Goal: Information Seeking & Learning: Learn about a topic

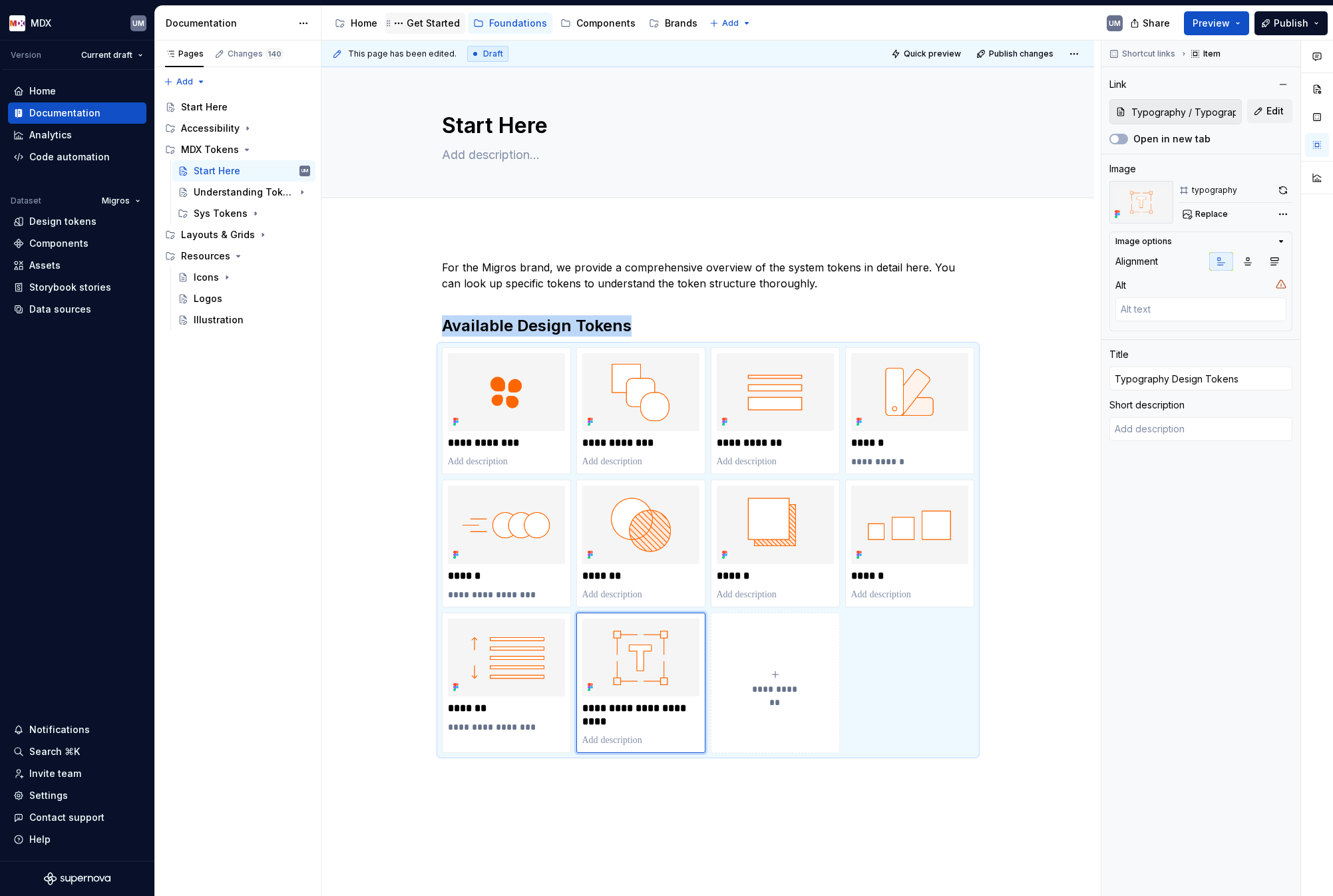
click at [437, 25] on div "Get Started" at bounding box center [433, 23] width 53 height 13
type textarea "*"
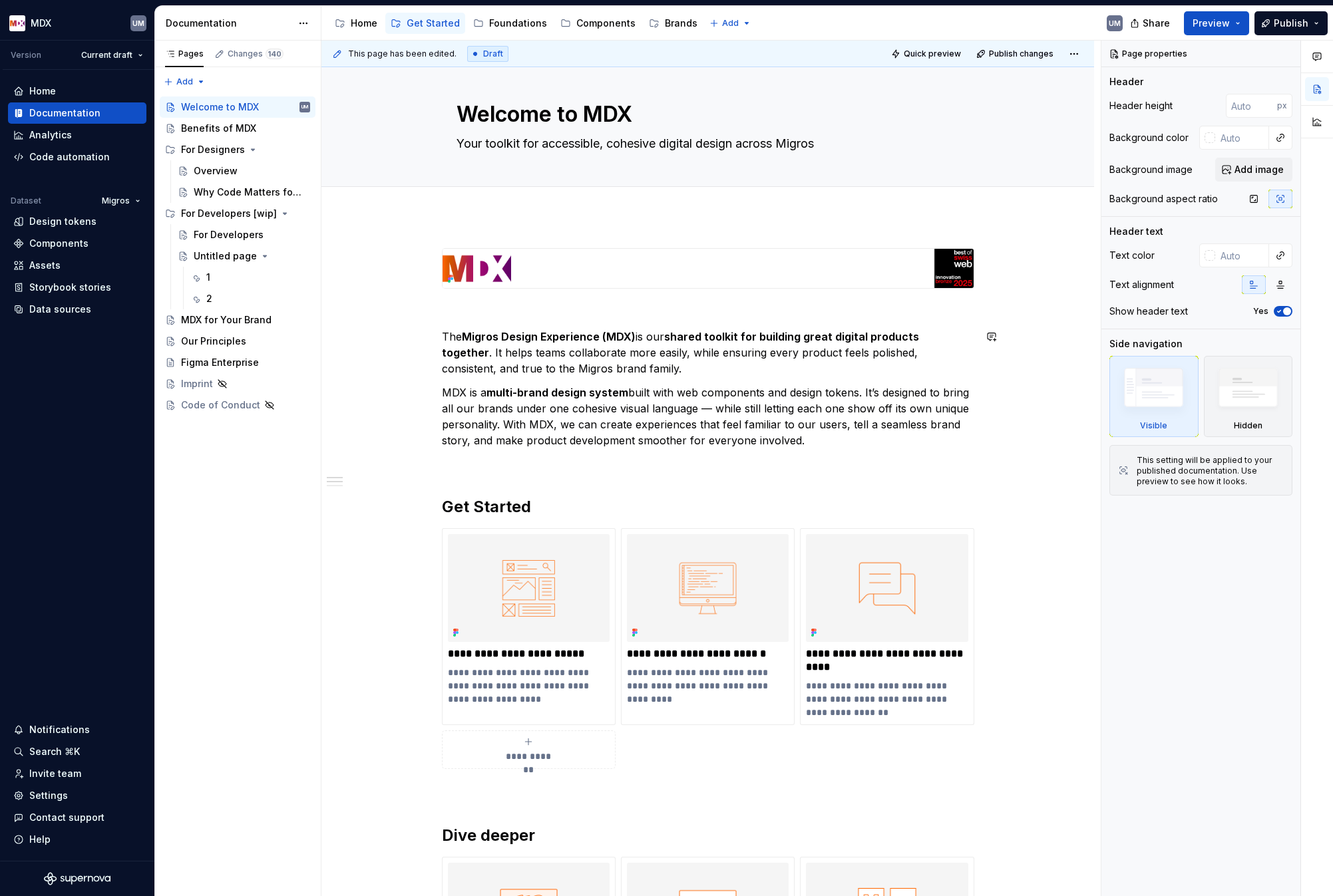
scroll to position [20, 0]
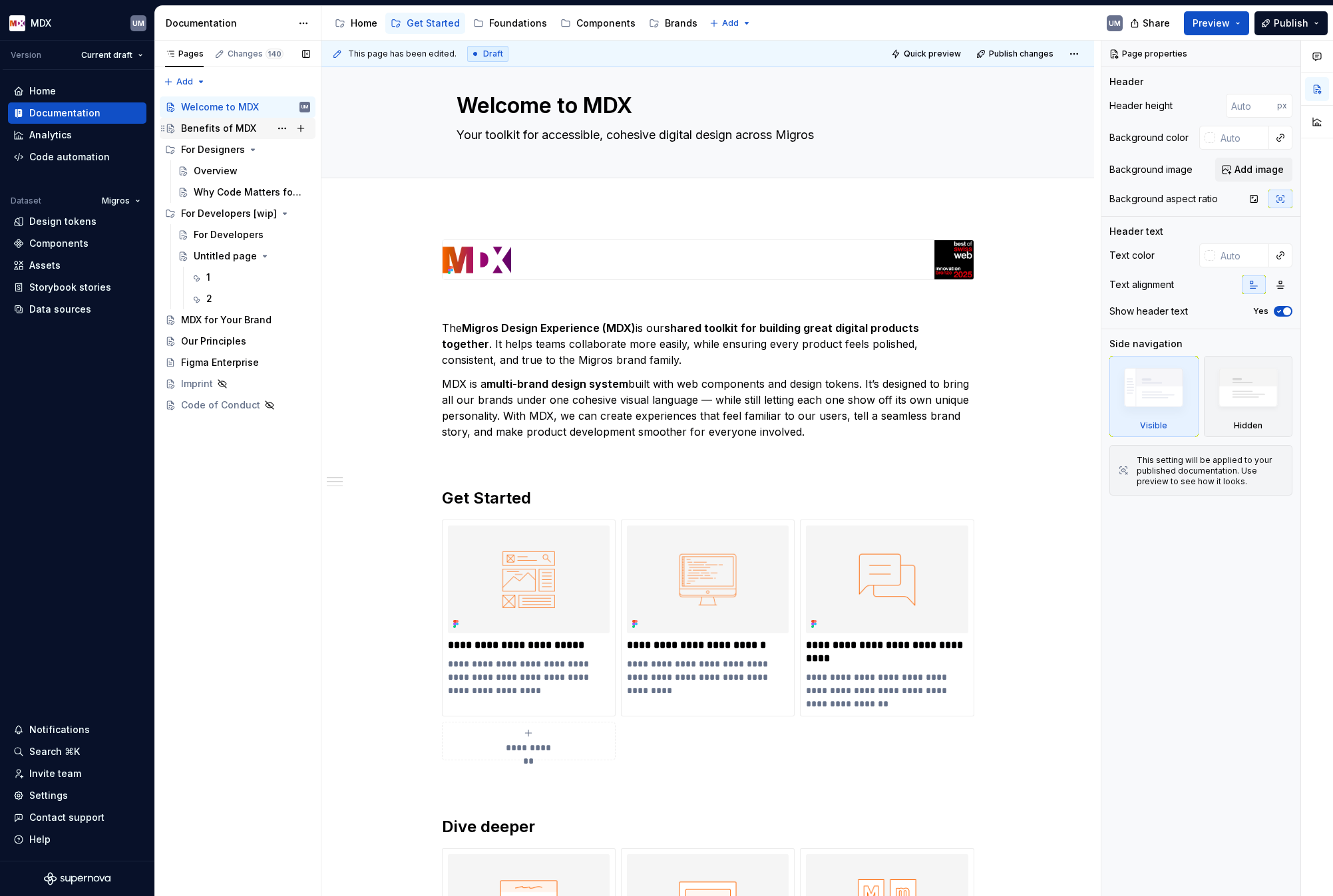
click at [222, 131] on div "Benefits of MDX" at bounding box center [218, 128] width 75 height 13
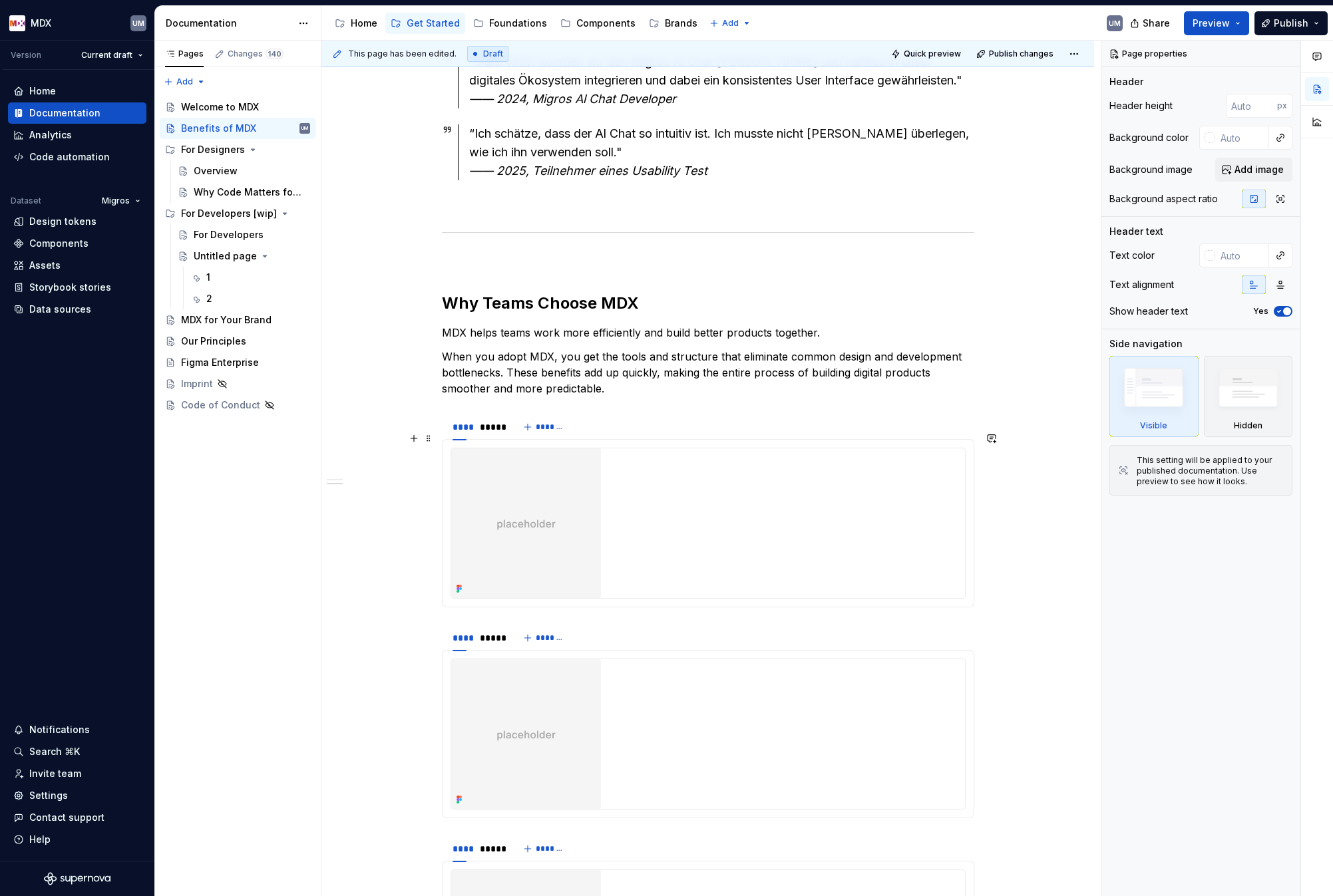
scroll to position [1853, 0]
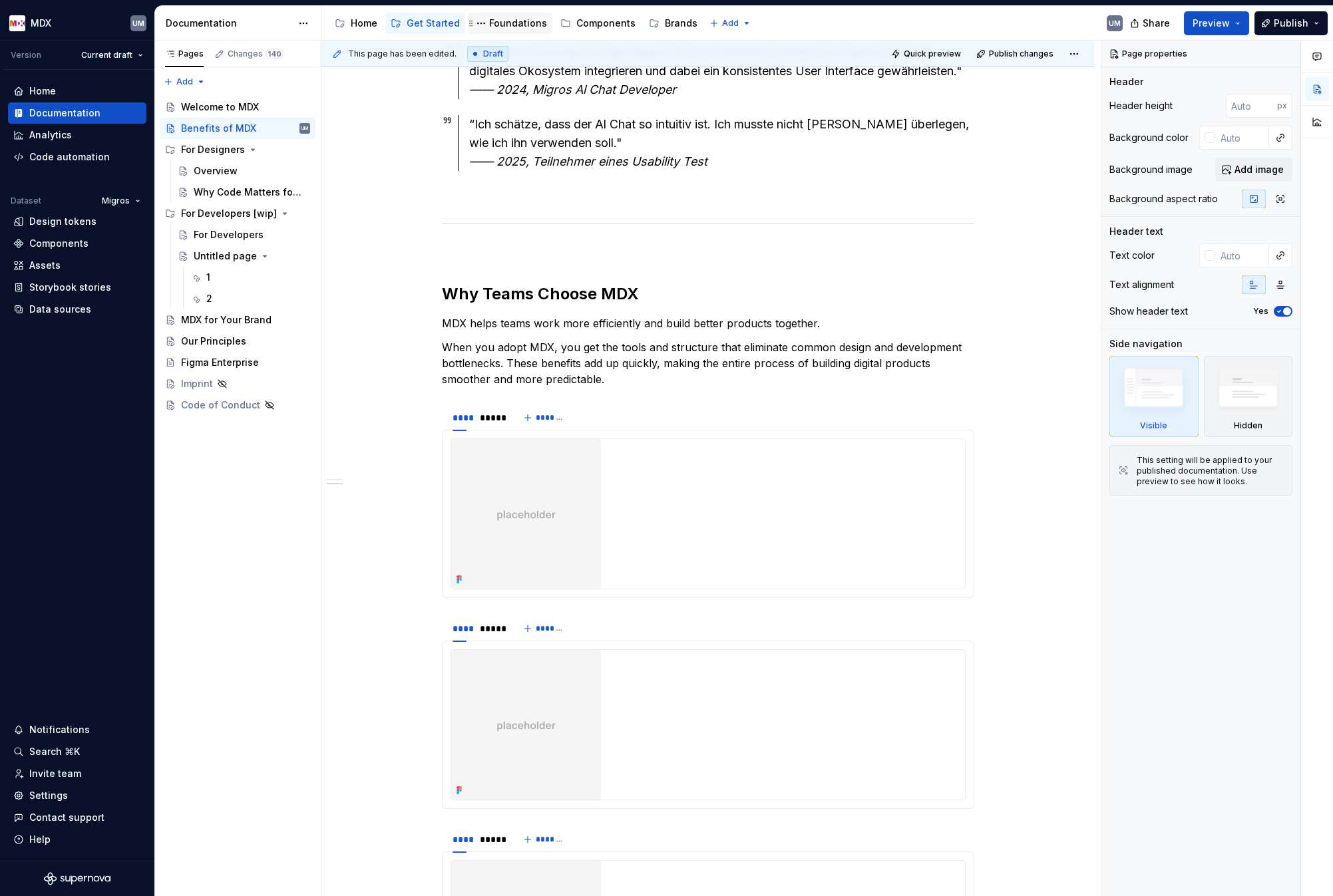
click at [512, 20] on div "Foundations" at bounding box center [518, 23] width 58 height 13
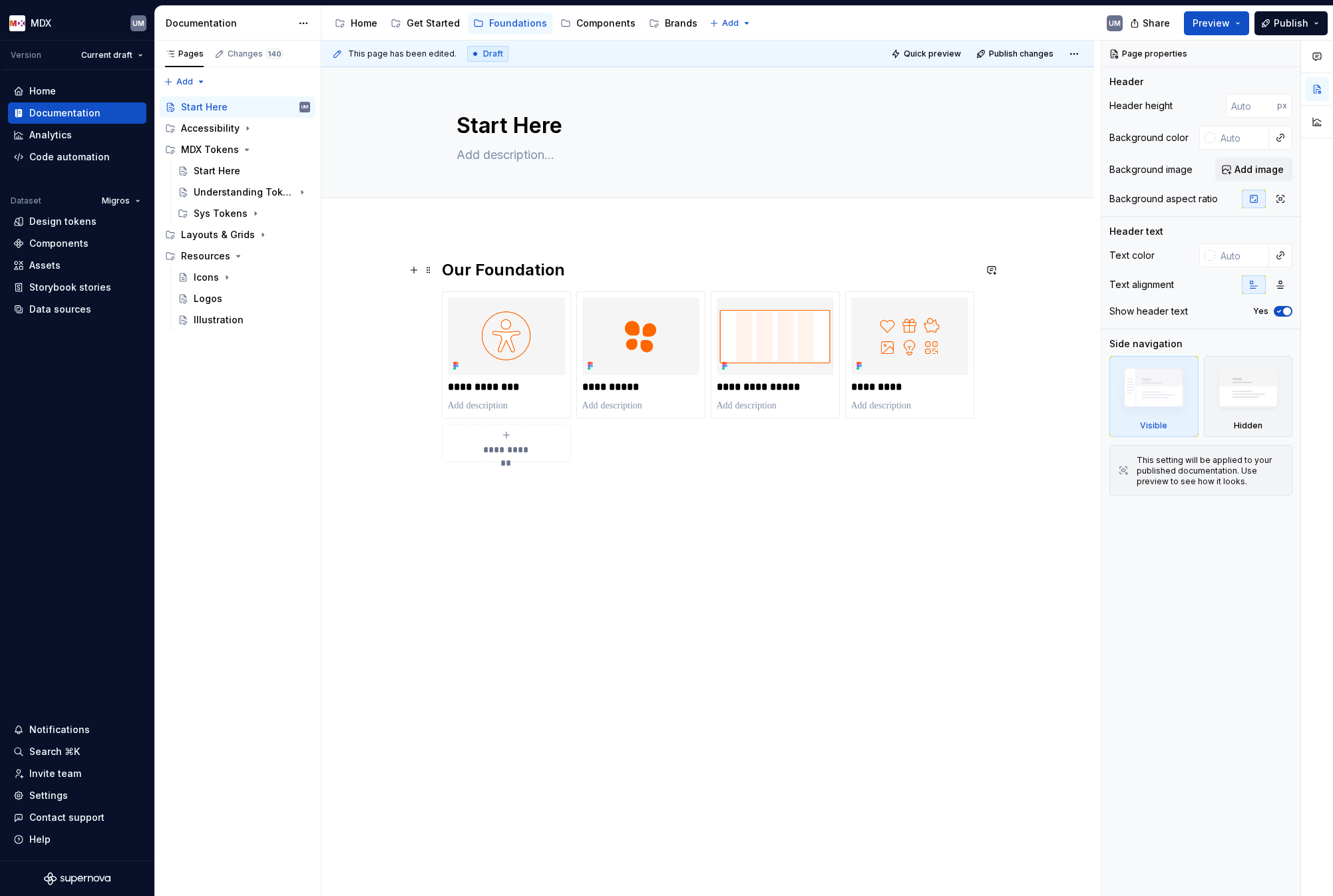
click at [447, 266] on h2 "Our Foundation" at bounding box center [708, 270] width 532 height 21
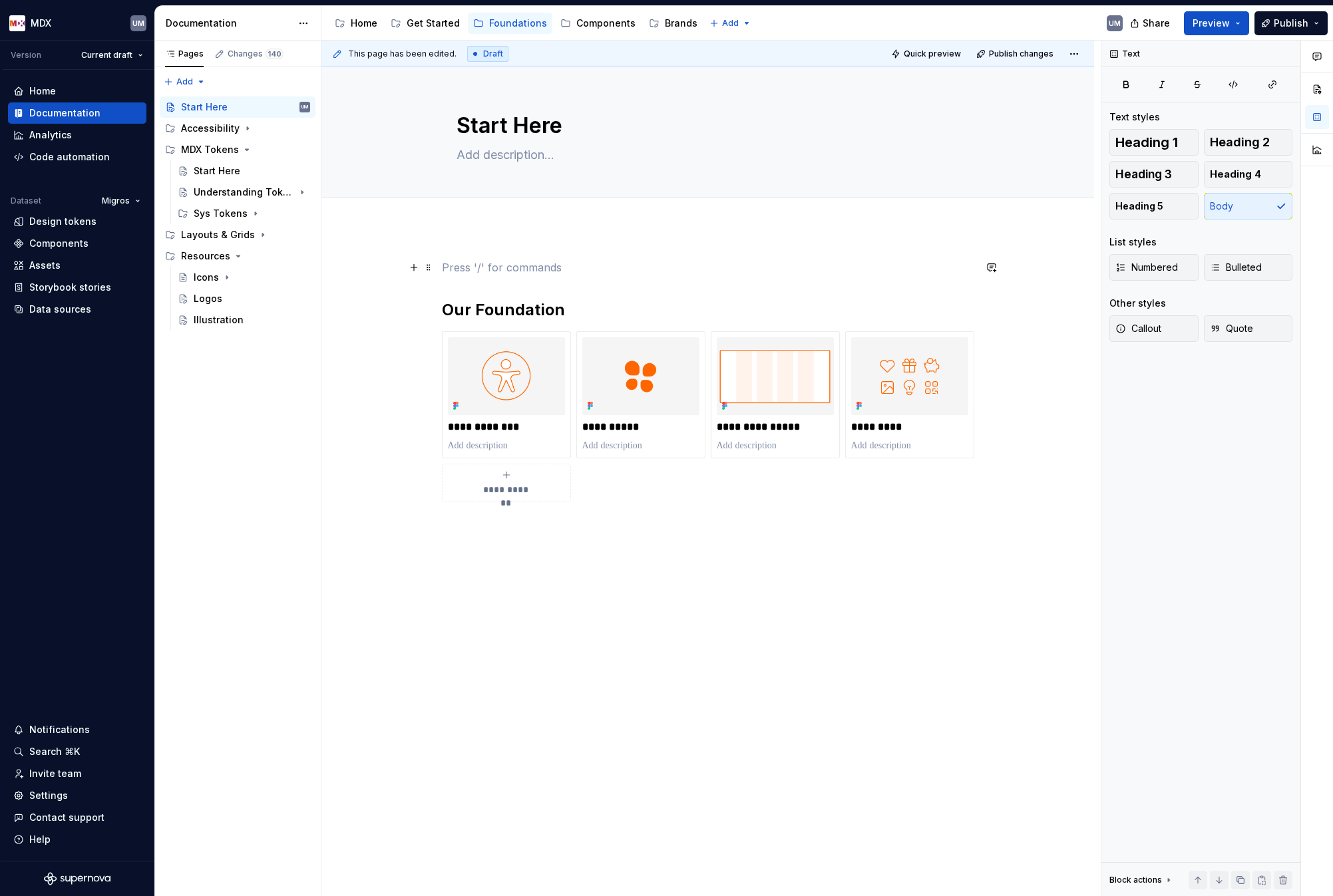
click at [483, 262] on p at bounding box center [708, 268] width 532 height 16
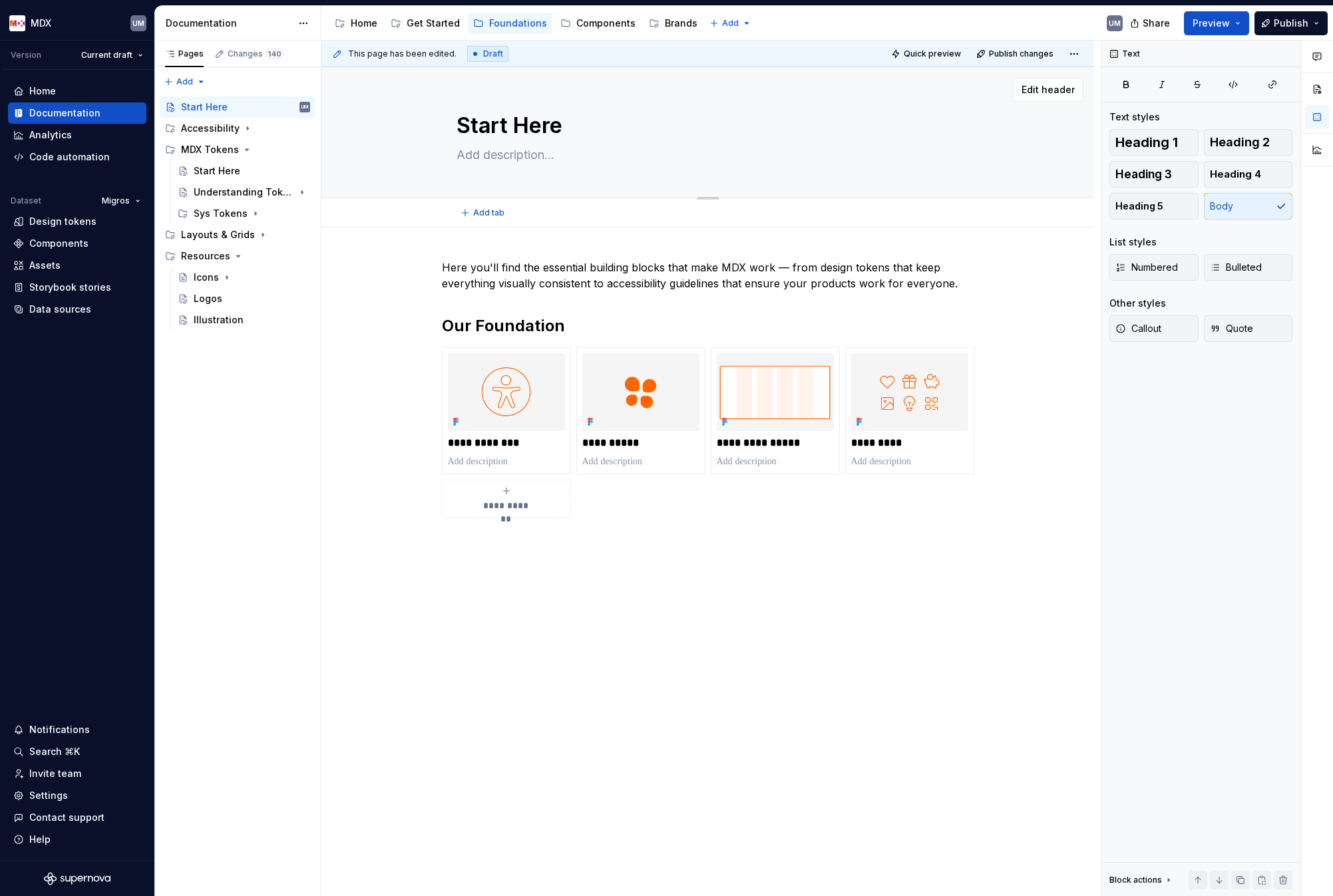
click at [528, 155] on textarea at bounding box center [705, 155] width 503 height 21
click at [521, 159] on textarea at bounding box center [705, 155] width 503 height 21
type textarea "*"
type textarea "T"
type textarea "*"
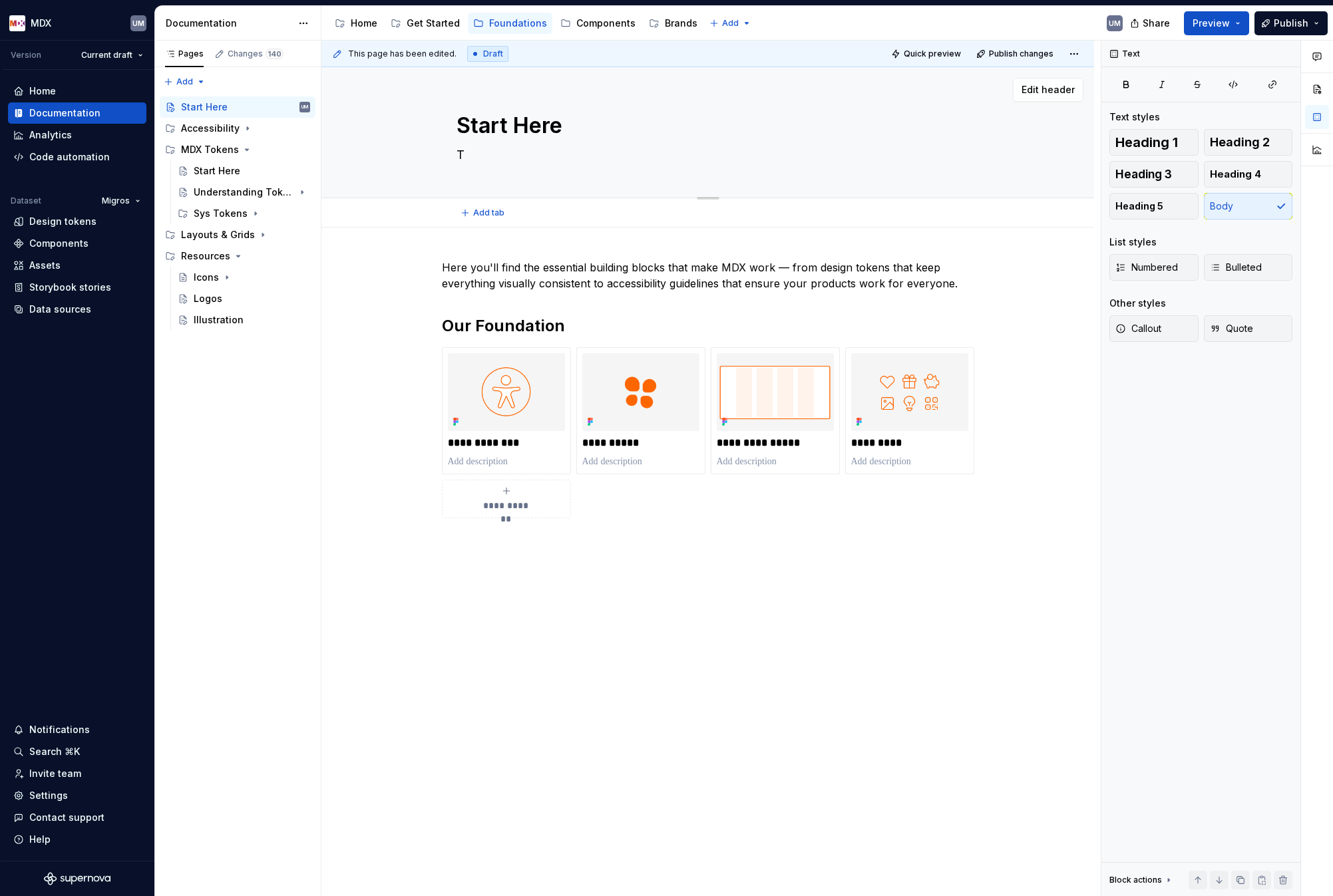
type textarea "Th"
type textarea "*"
type textarea "The"
type textarea "*"
type textarea "The"
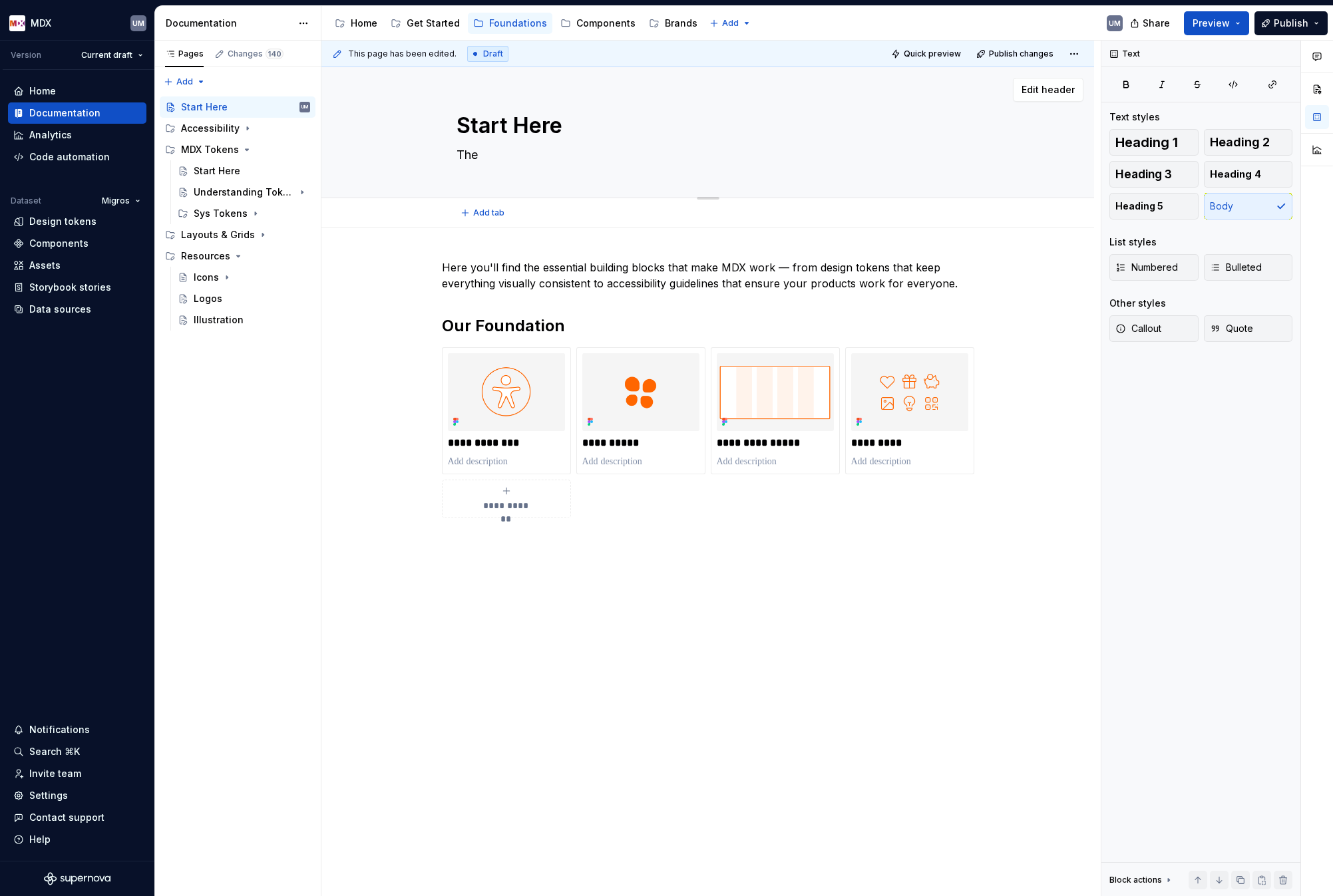
type textarea "*"
type textarea "The"
click at [523, 133] on textarea "Start Here" at bounding box center [705, 126] width 503 height 32
type textarea "*"
type textarea "F"
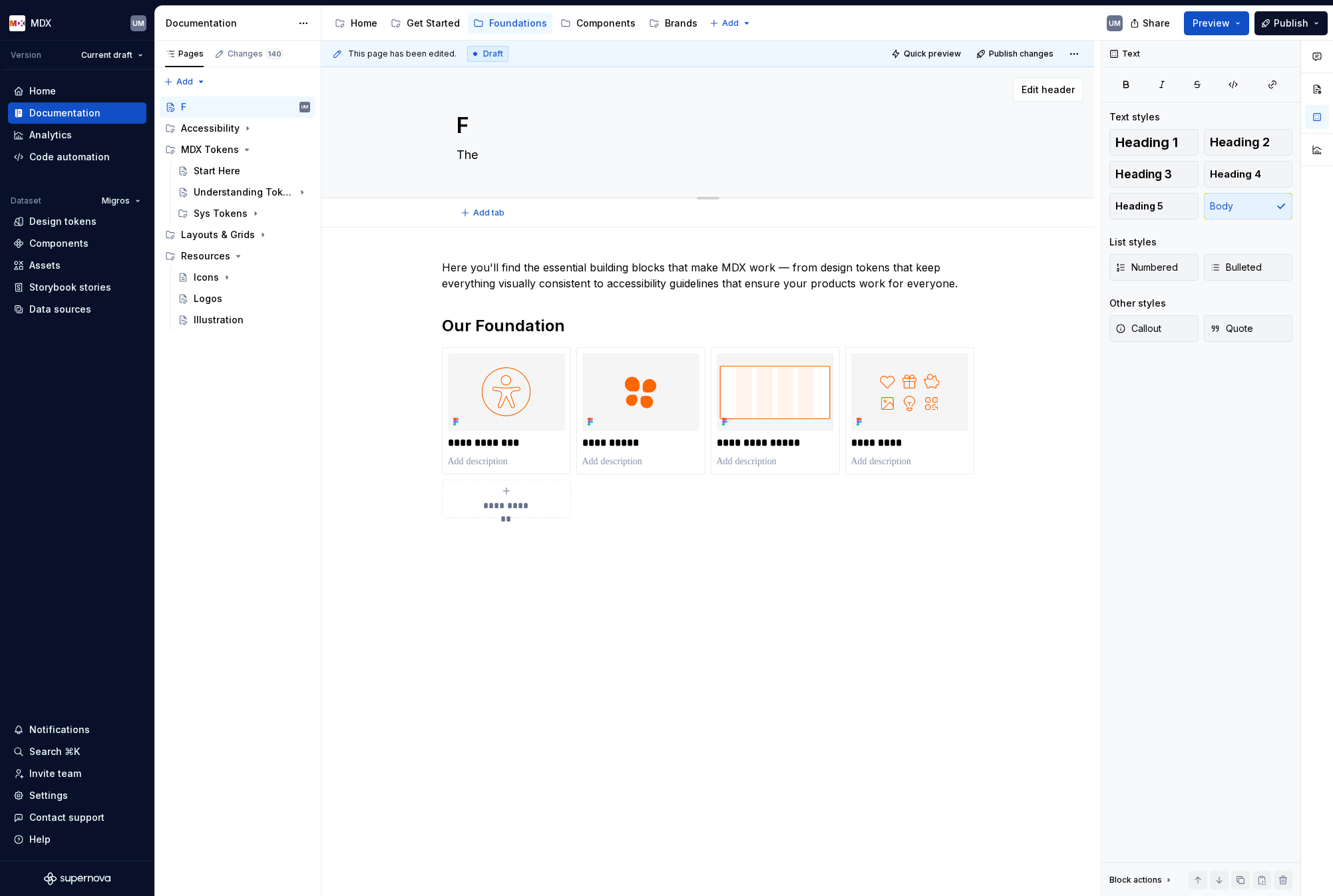
type textarea "*"
type textarea "Fo"
type textarea "*"
type textarea "Fou"
type textarea "*"
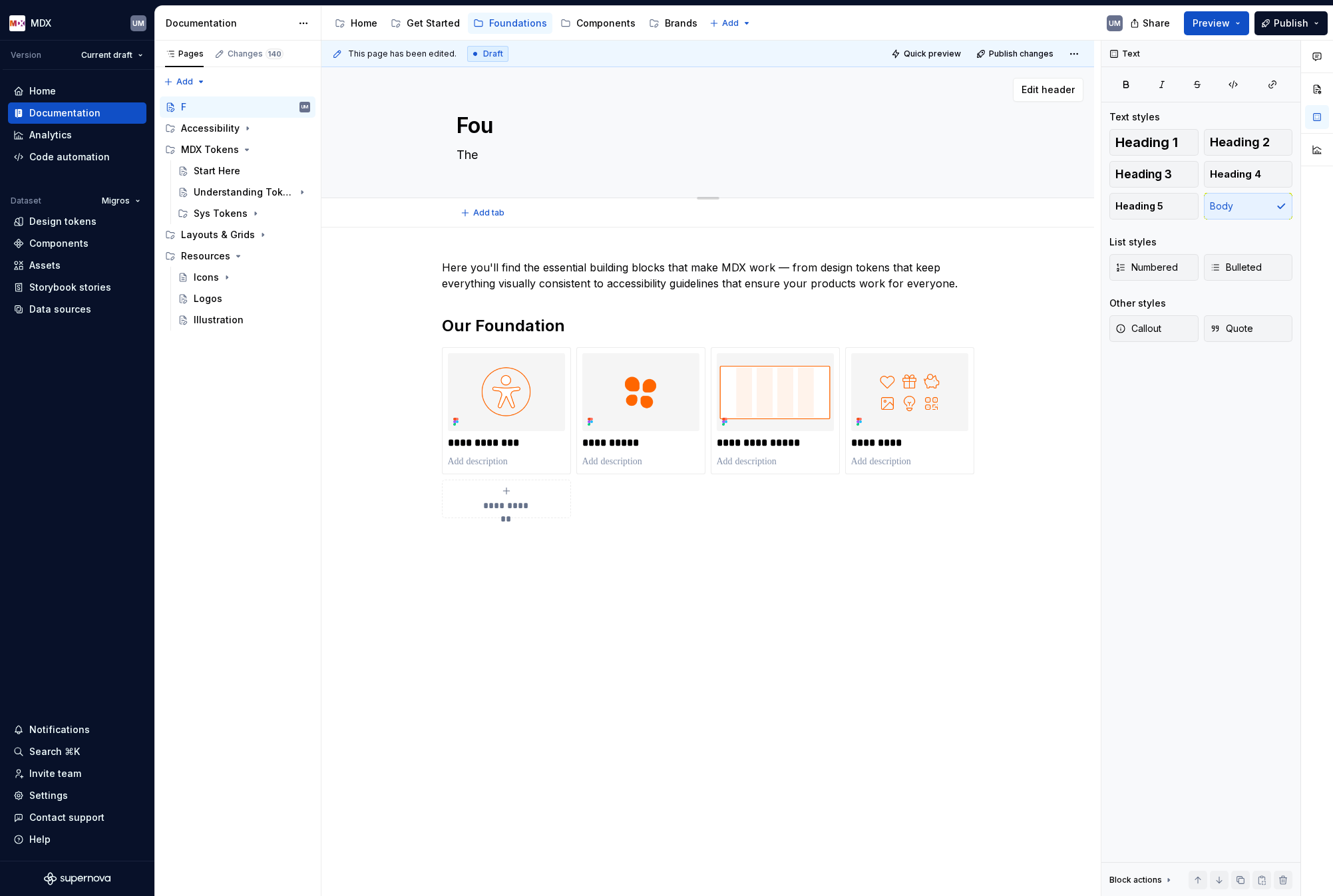
type textarea "Foun"
type textarea "*"
type textarea "Found"
type textarea "*"
type textarea "Founda"
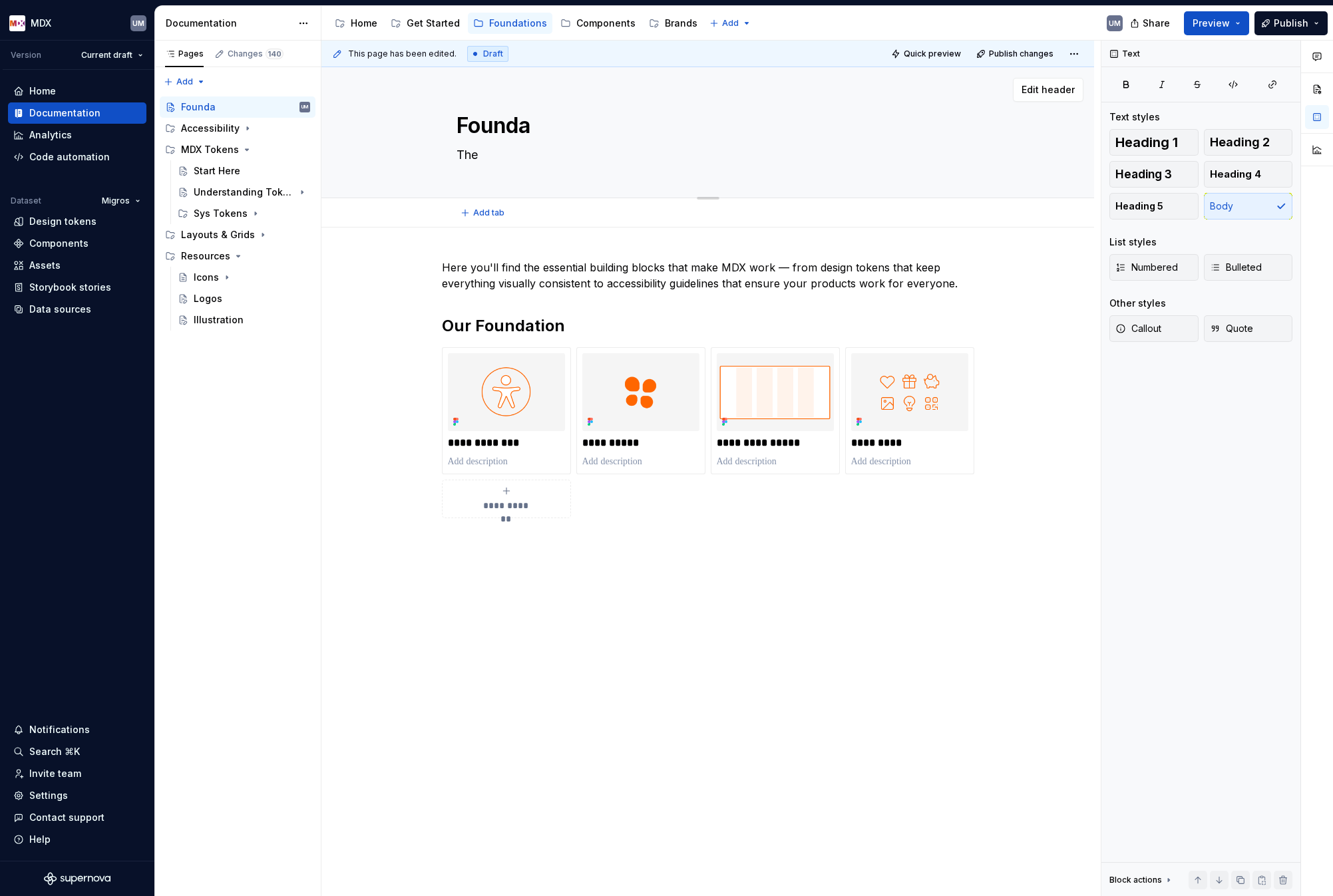
type textarea "*"
type textarea "Foundat"
type textarea "*"
type textarea "Foundati"
type textarea "*"
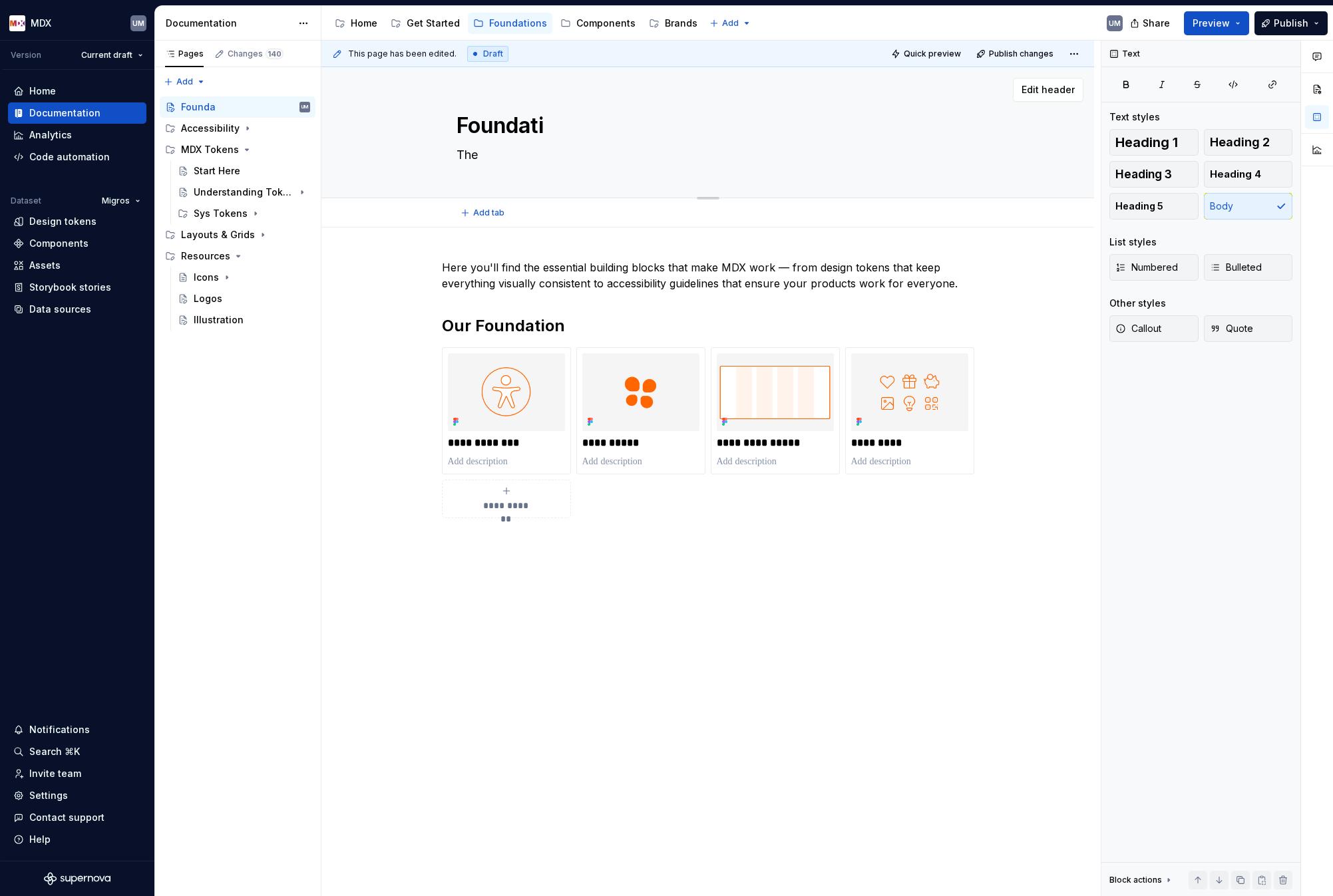
type textarea "Foundatio"
type textarea "*"
type textarea "Foundation"
type textarea "*"
type textarea "Foundations"
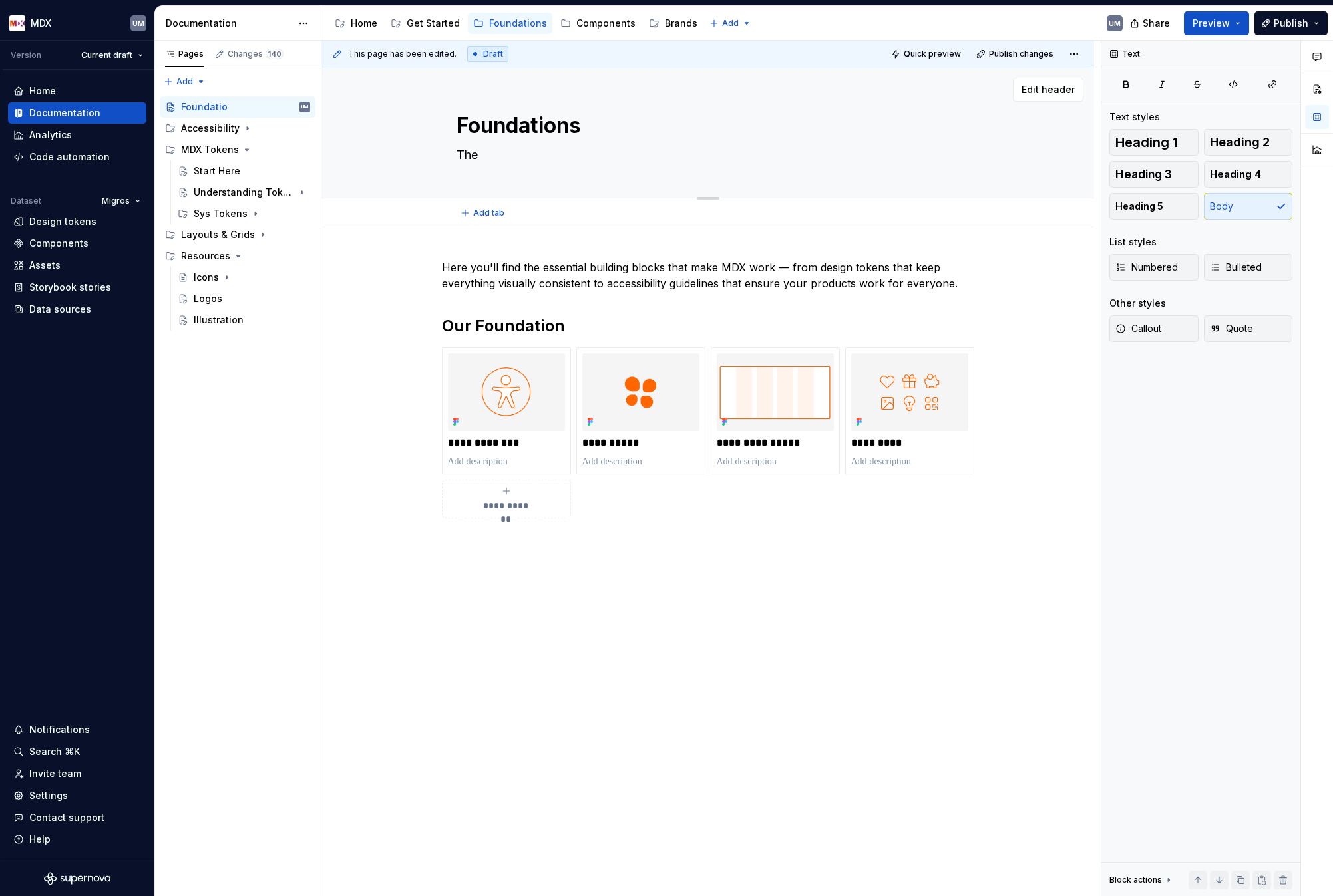
type textarea "*"
type textarea "Foundations"
click at [524, 166] on div "Foundations The" at bounding box center [708, 132] width 503 height 130
click at [524, 157] on textarea "The" at bounding box center [705, 155] width 503 height 21
type textarea "*"
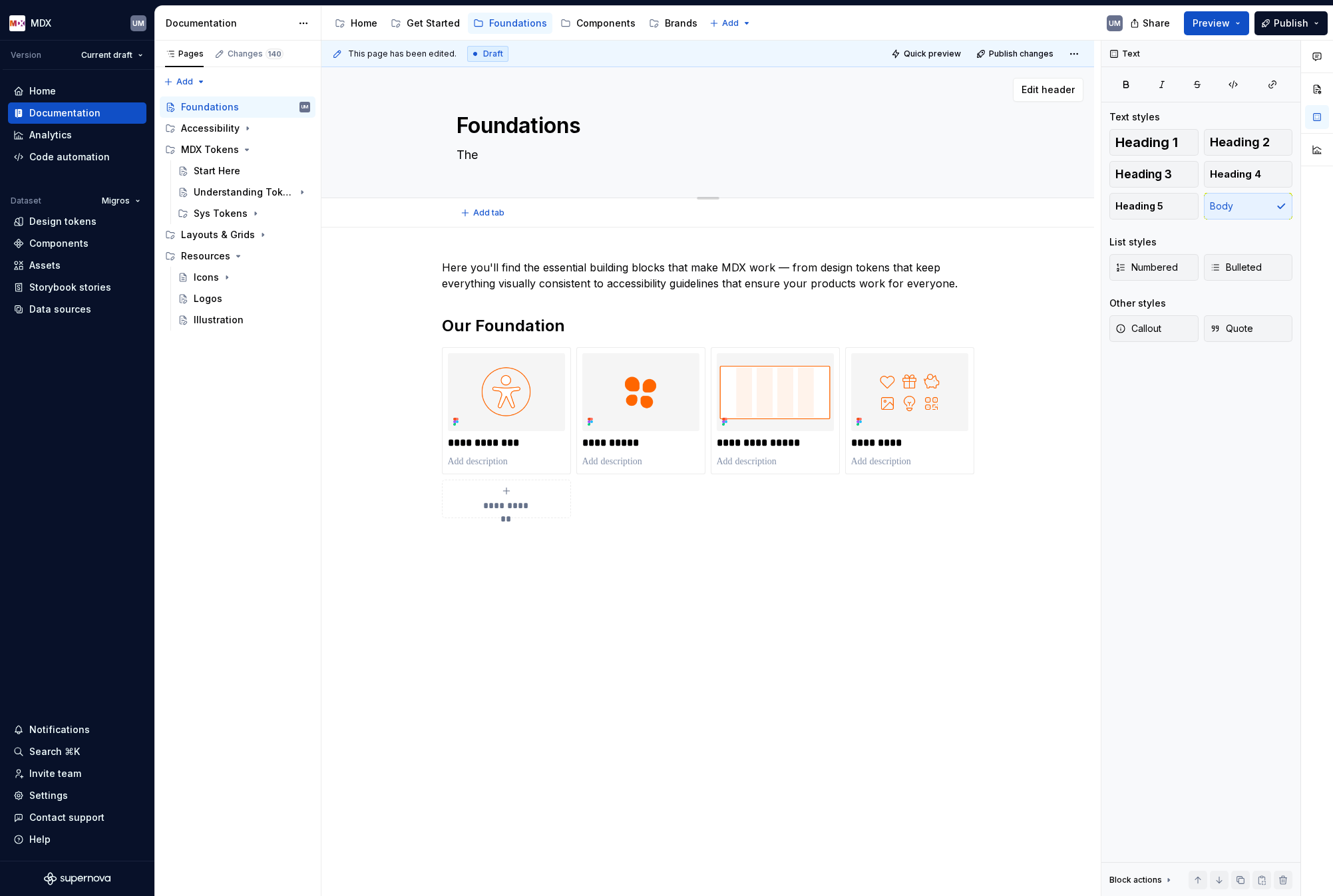
type textarea "The b"
type textarea "*"
type textarea "The bu"
type textarea "*"
type textarea "The [PERSON_NAME]"
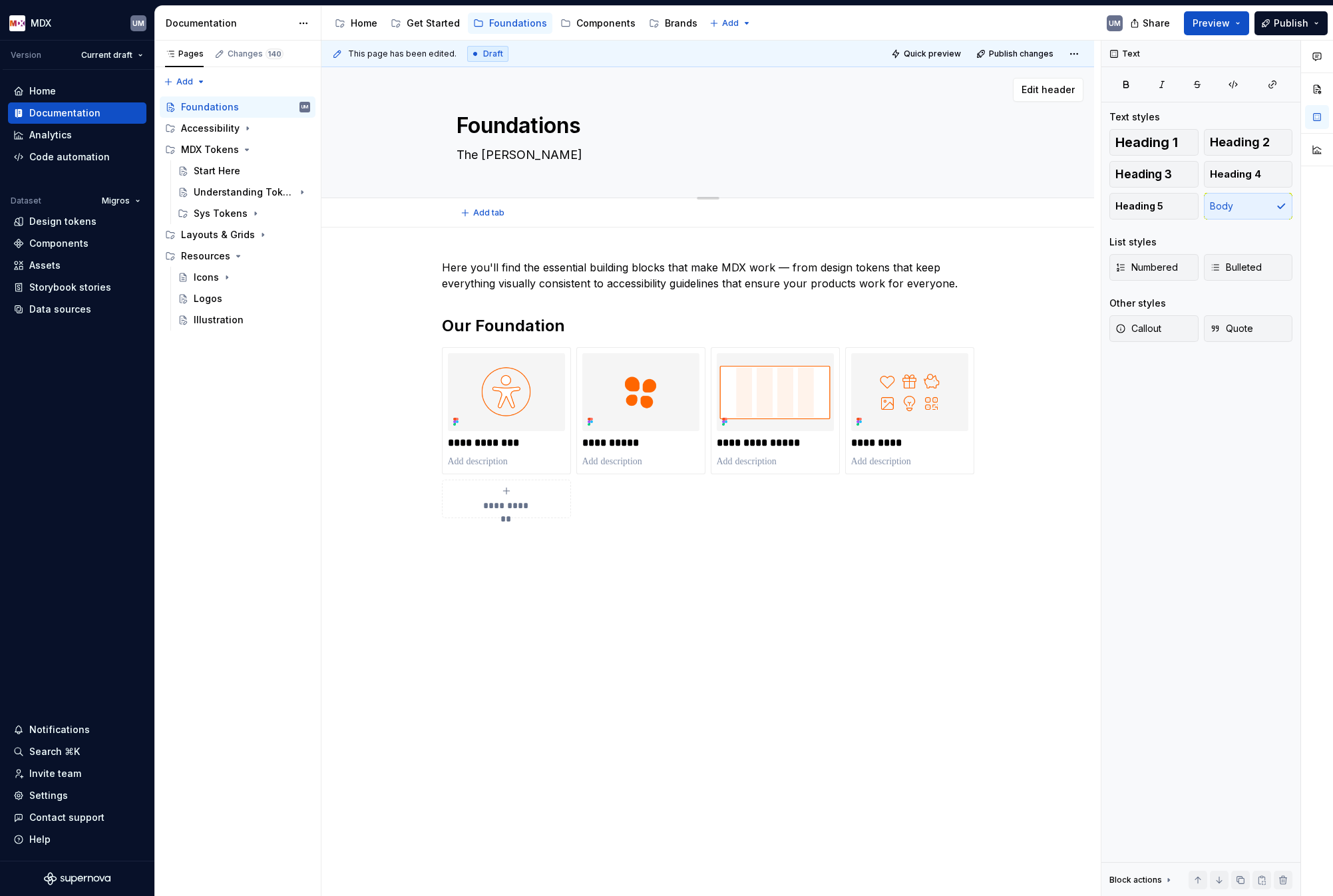
type textarea "*"
type textarea "The buil"
type textarea "*"
type textarea "The build"
type textarea "*"
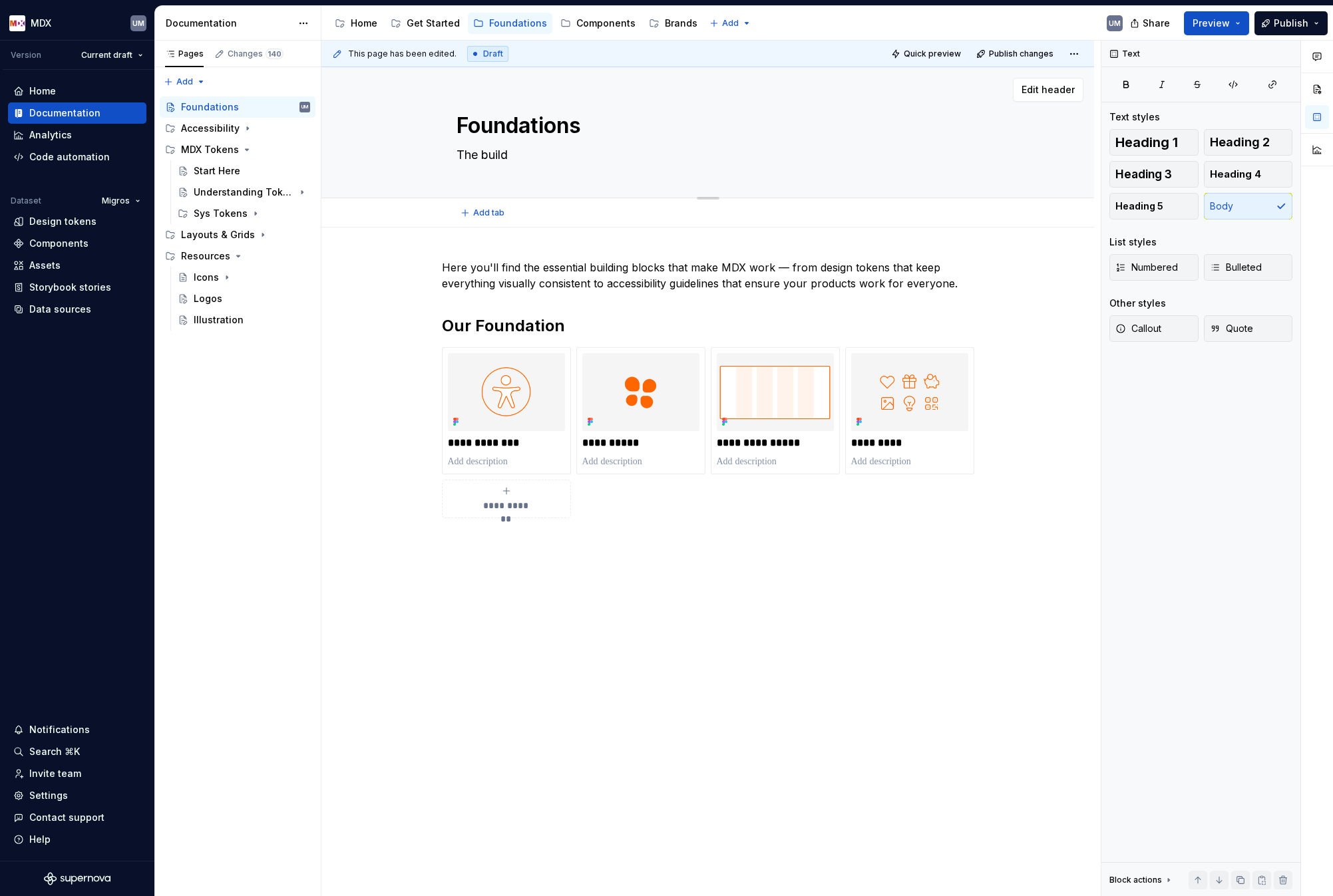
type textarea "The buildi"
type textarea "*"
type textarea "The buildin"
type textarea "*"
type textarea "The building"
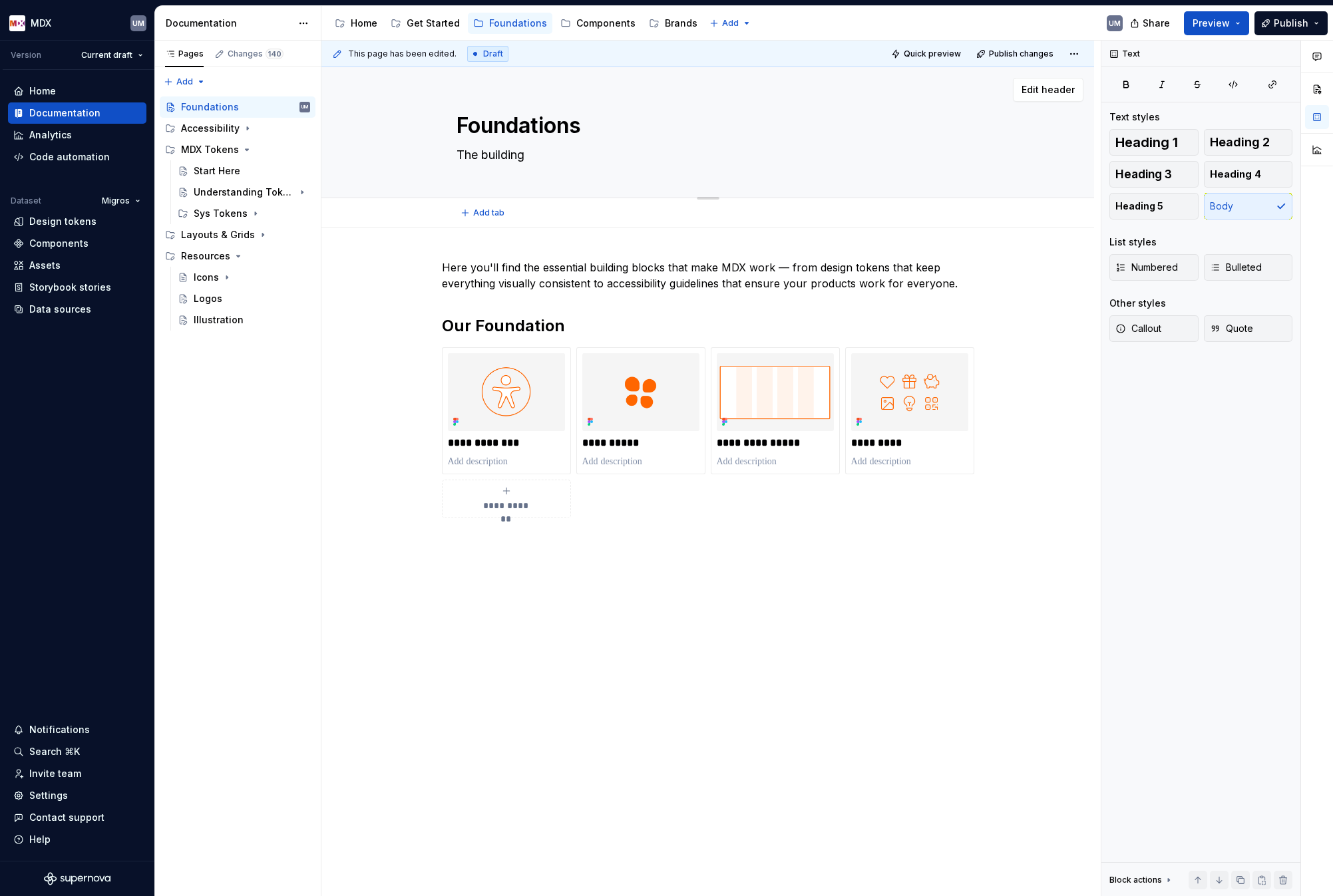
type textarea "*"
type textarea "The building"
type textarea "*"
type textarea "The building b"
type textarea "*"
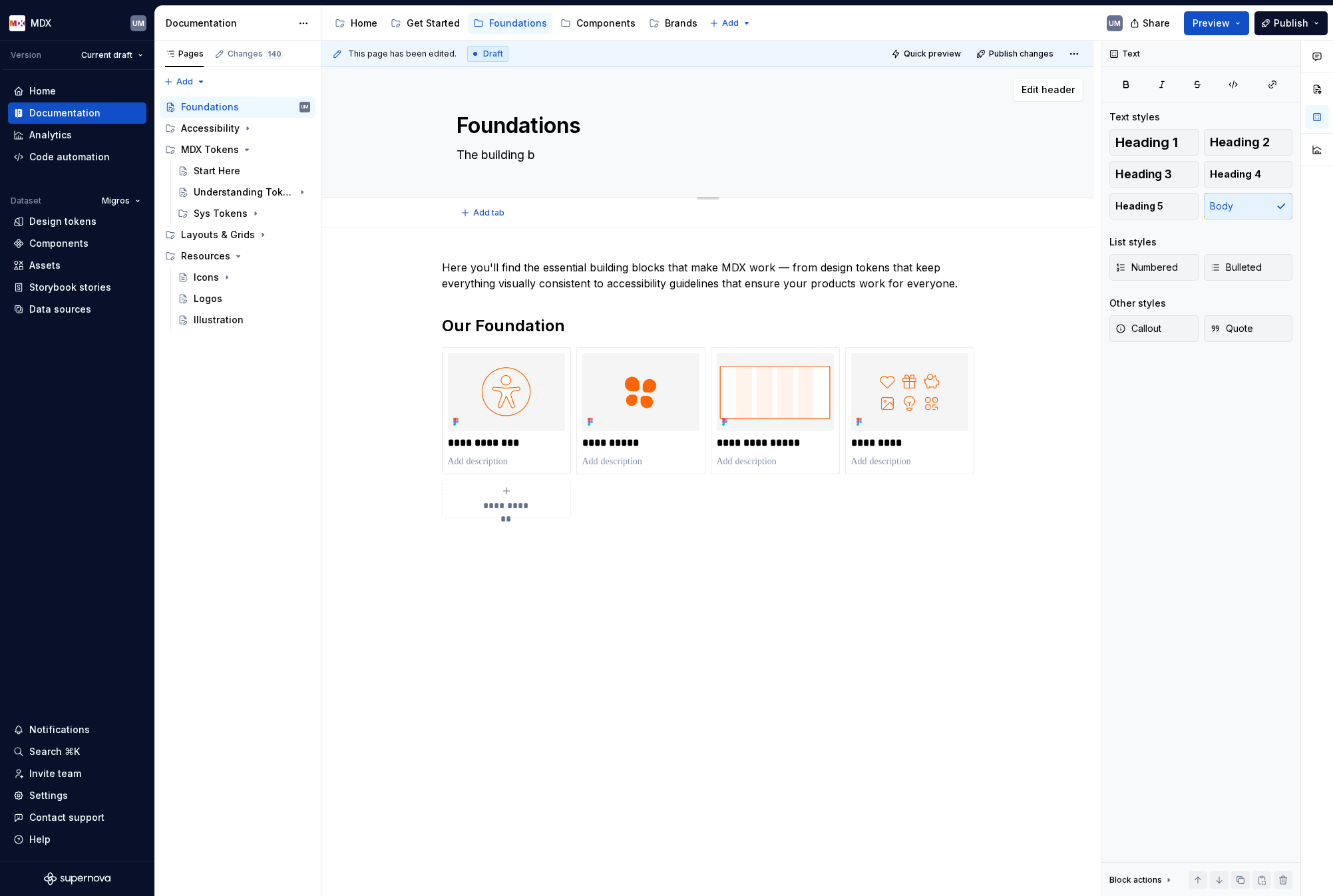
type textarea "The building bl"
type textarea "*"
type textarea "The building blo"
type textarea "*"
type textarea "The building bloc"
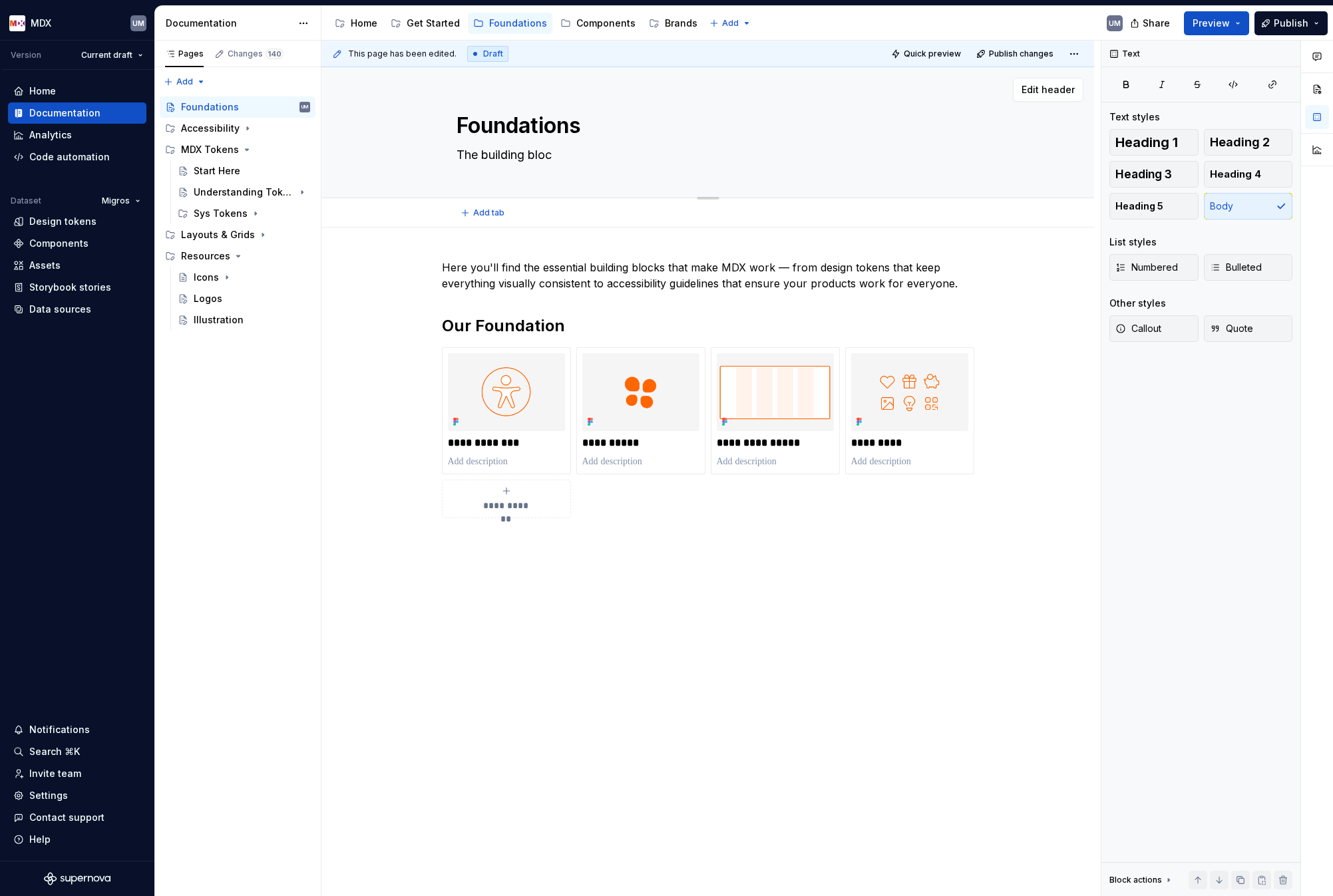
type textarea "*"
type textarea "The building block"
type textarea "*"
type textarea "The building blocks"
type textarea "*"
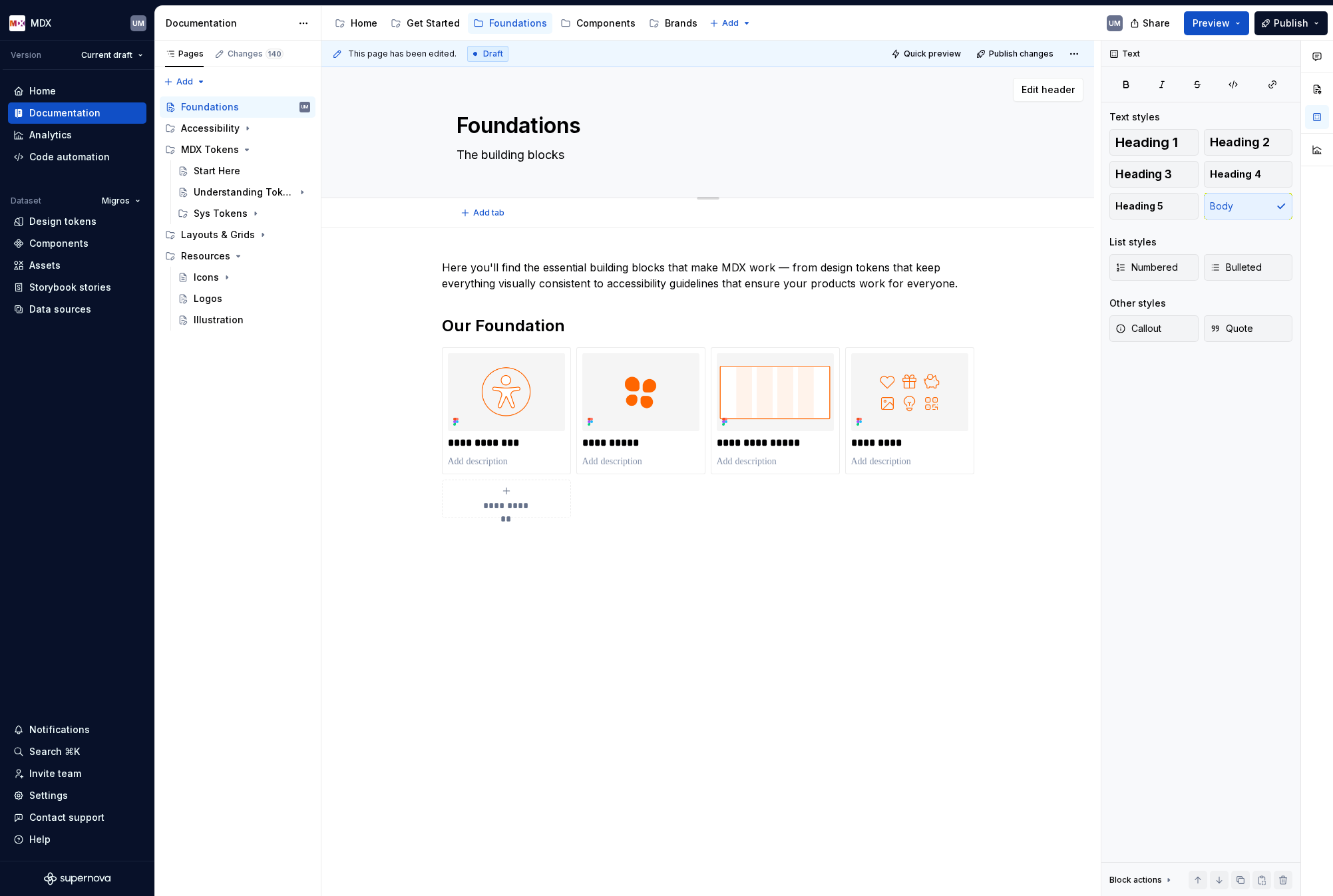
type textarea "The building blocks"
type textarea "*"
type textarea "The building blocks o"
type textarea "*"
type textarea "The building blocks of"
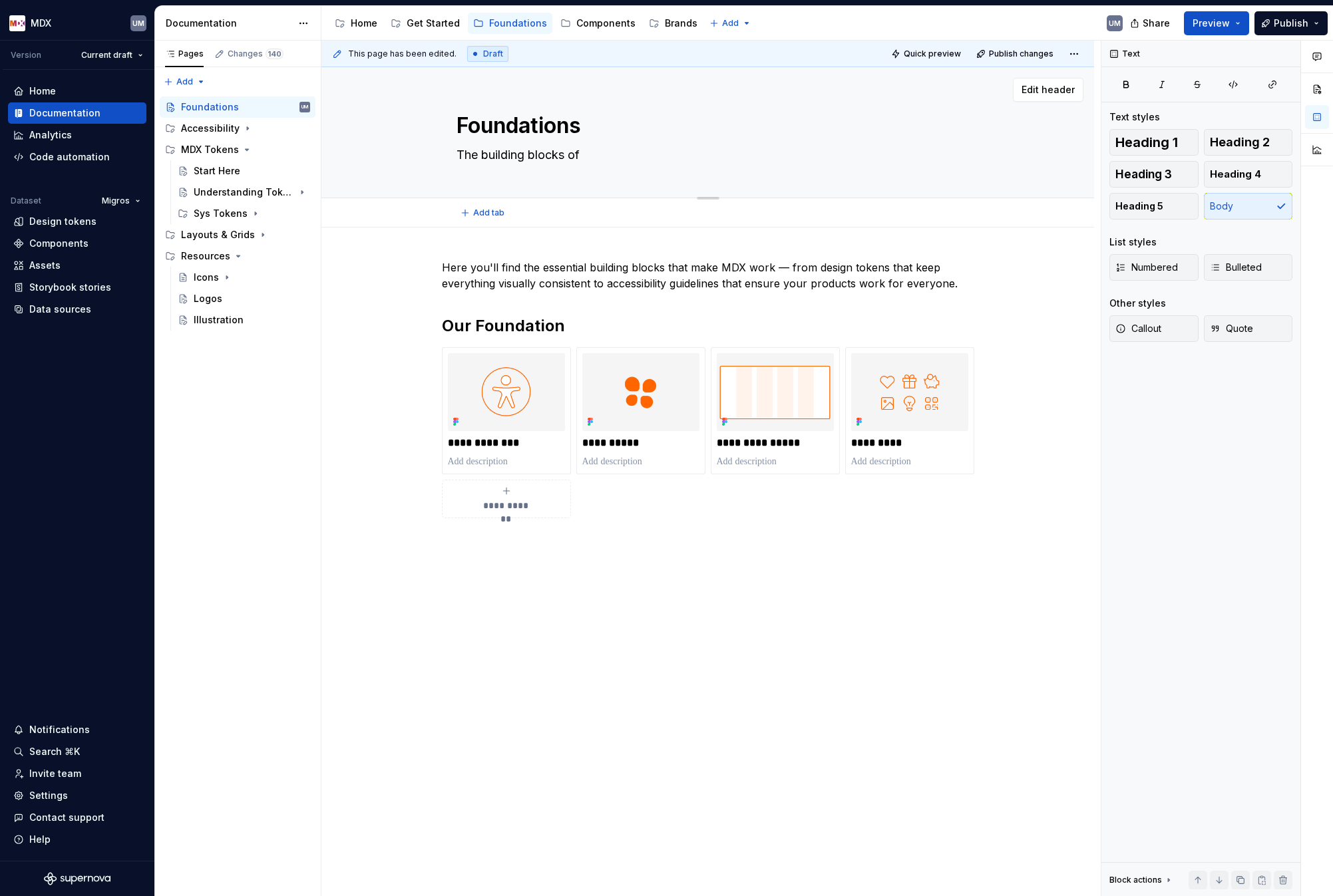
type textarea "*"
type textarea "The building blocks of"
type textarea "*"
type textarea "The building blocks of M"
type textarea "*"
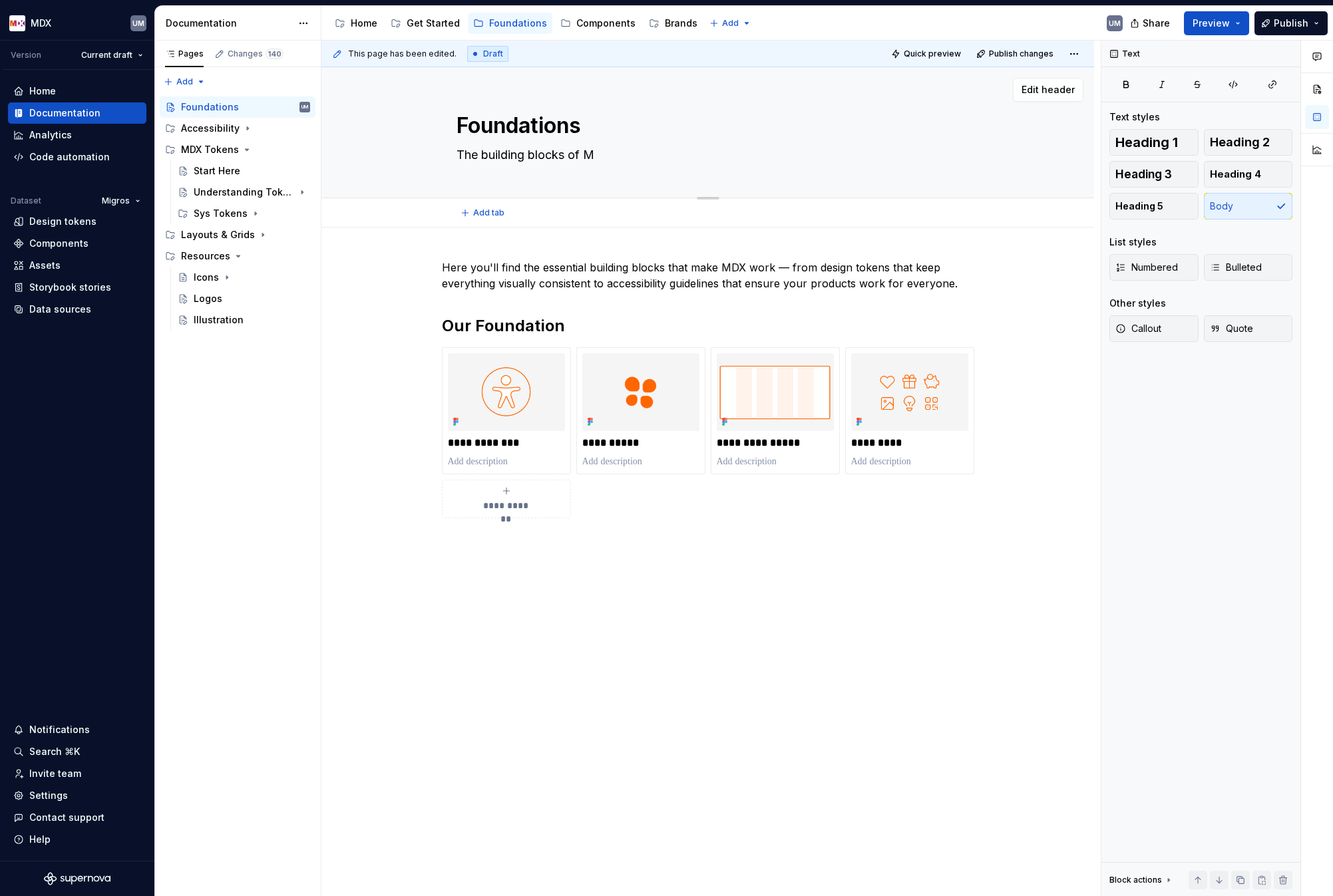
type textarea "The building blocks of MD"
type textarea "*"
type textarea "The building blocks of MDX"
type textarea "*"
type textarea "The building blocks of MDX"
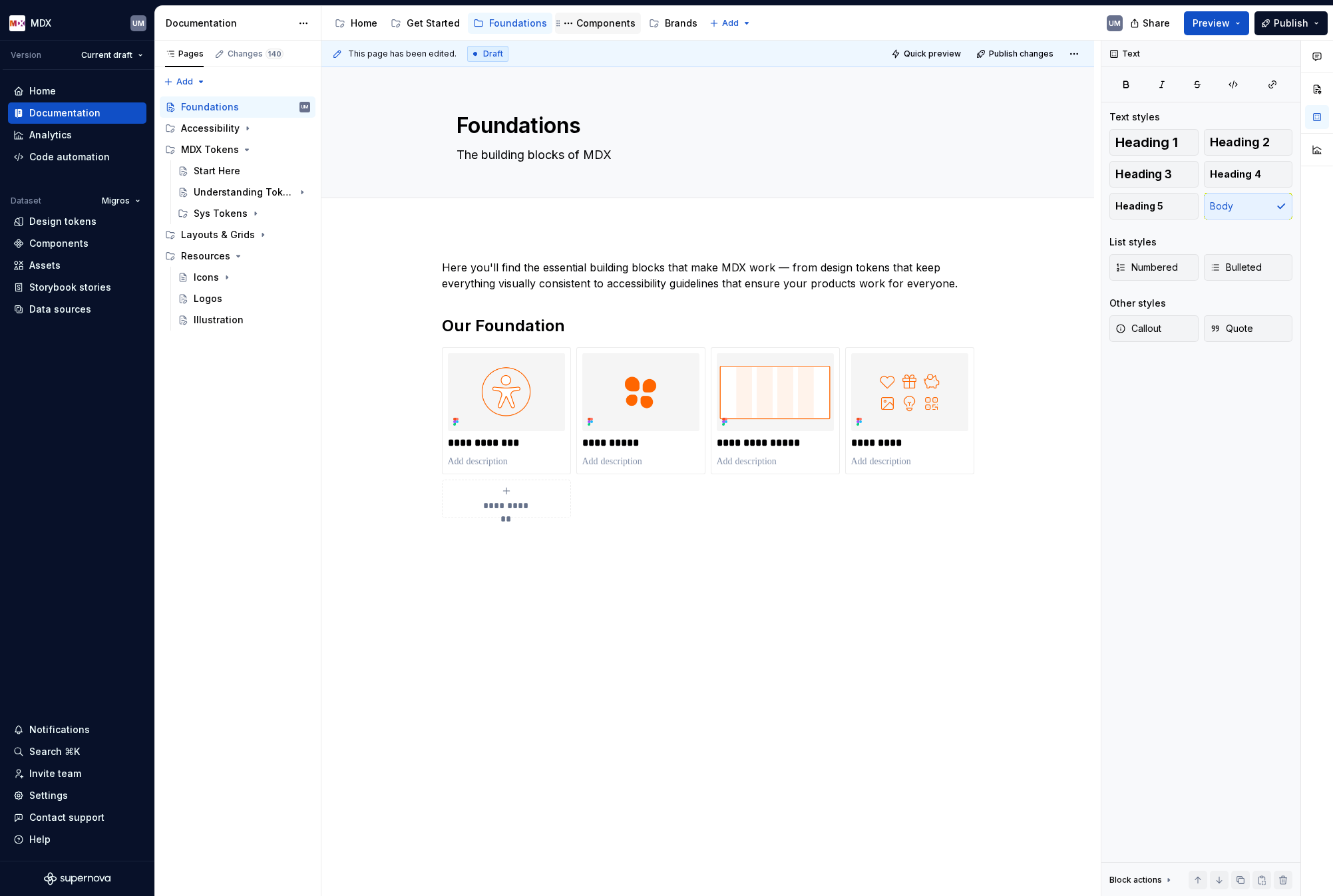
click at [597, 22] on div "Components" at bounding box center [606, 23] width 59 height 13
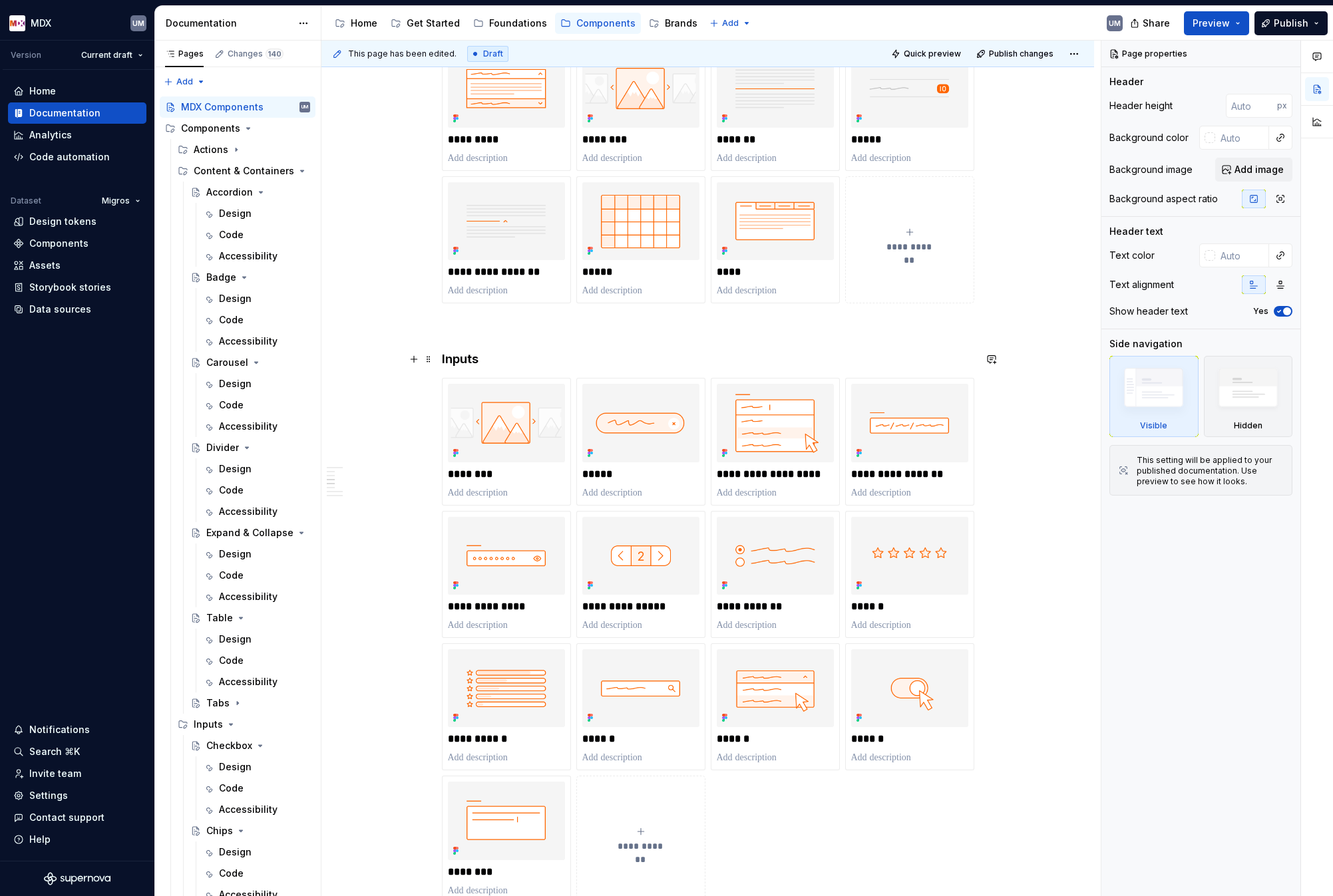
scroll to position [177, 0]
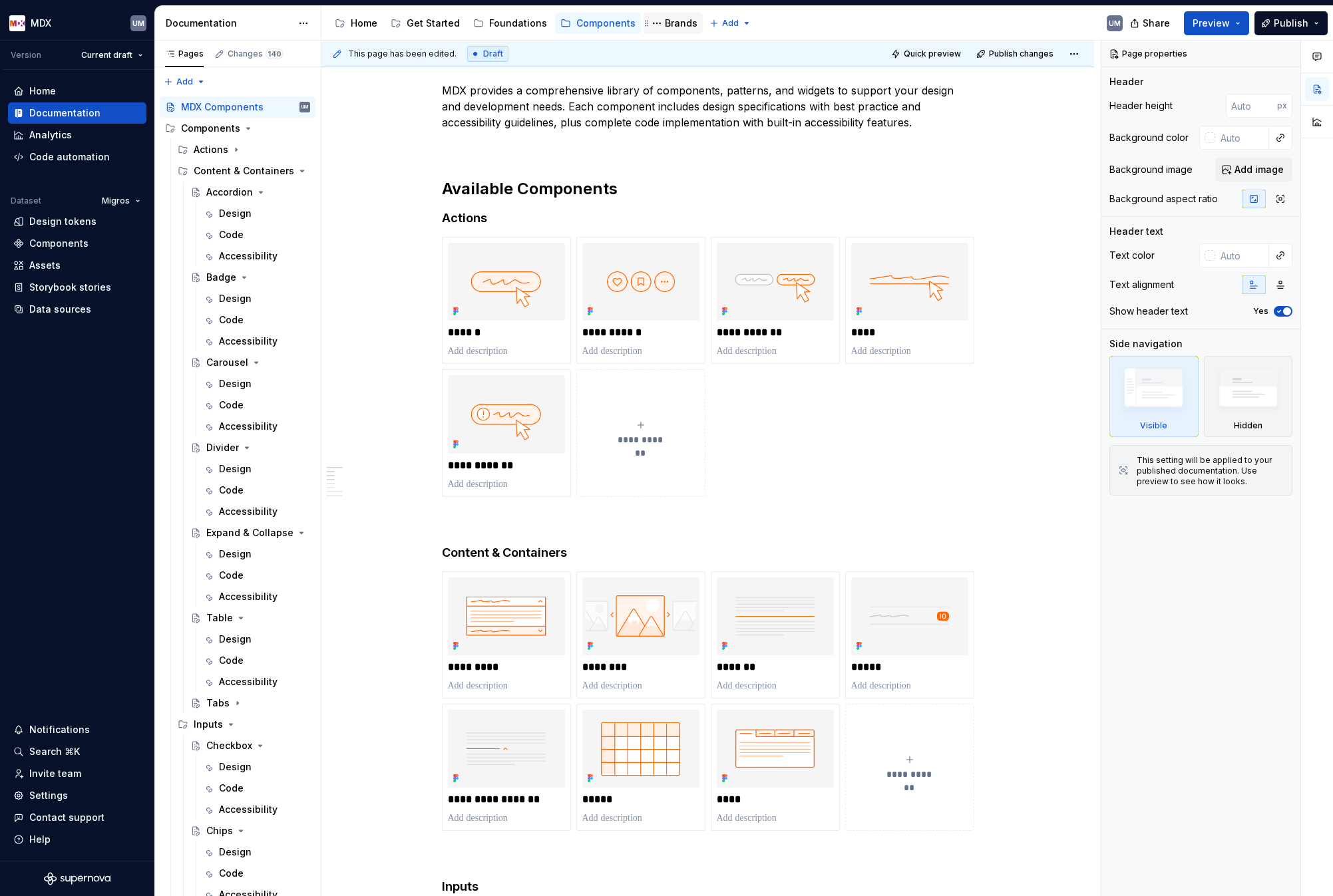
click at [665, 25] on div "Brands" at bounding box center [681, 23] width 33 height 13
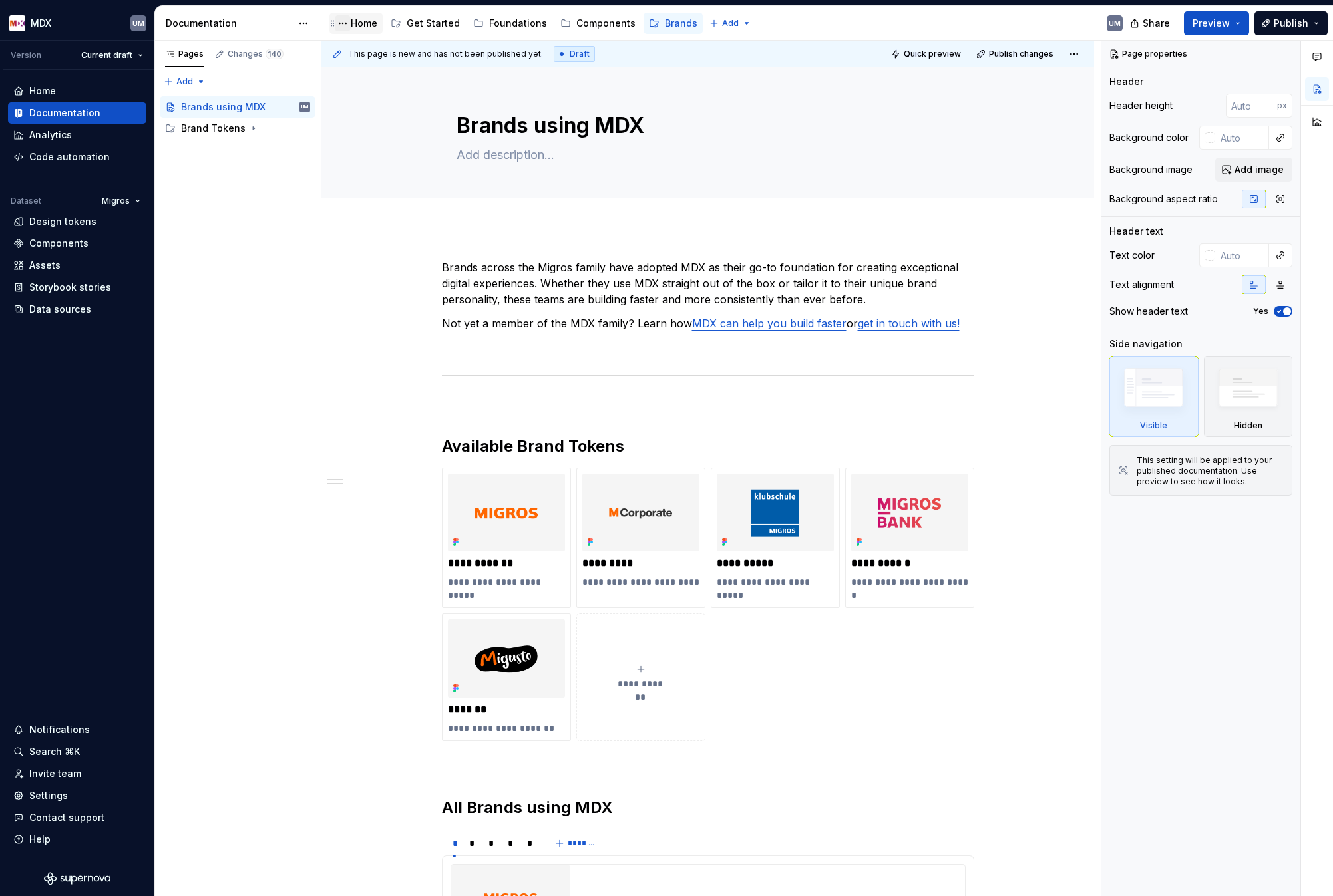
click at [350, 25] on button "Page tree" at bounding box center [343, 23] width 16 height 16
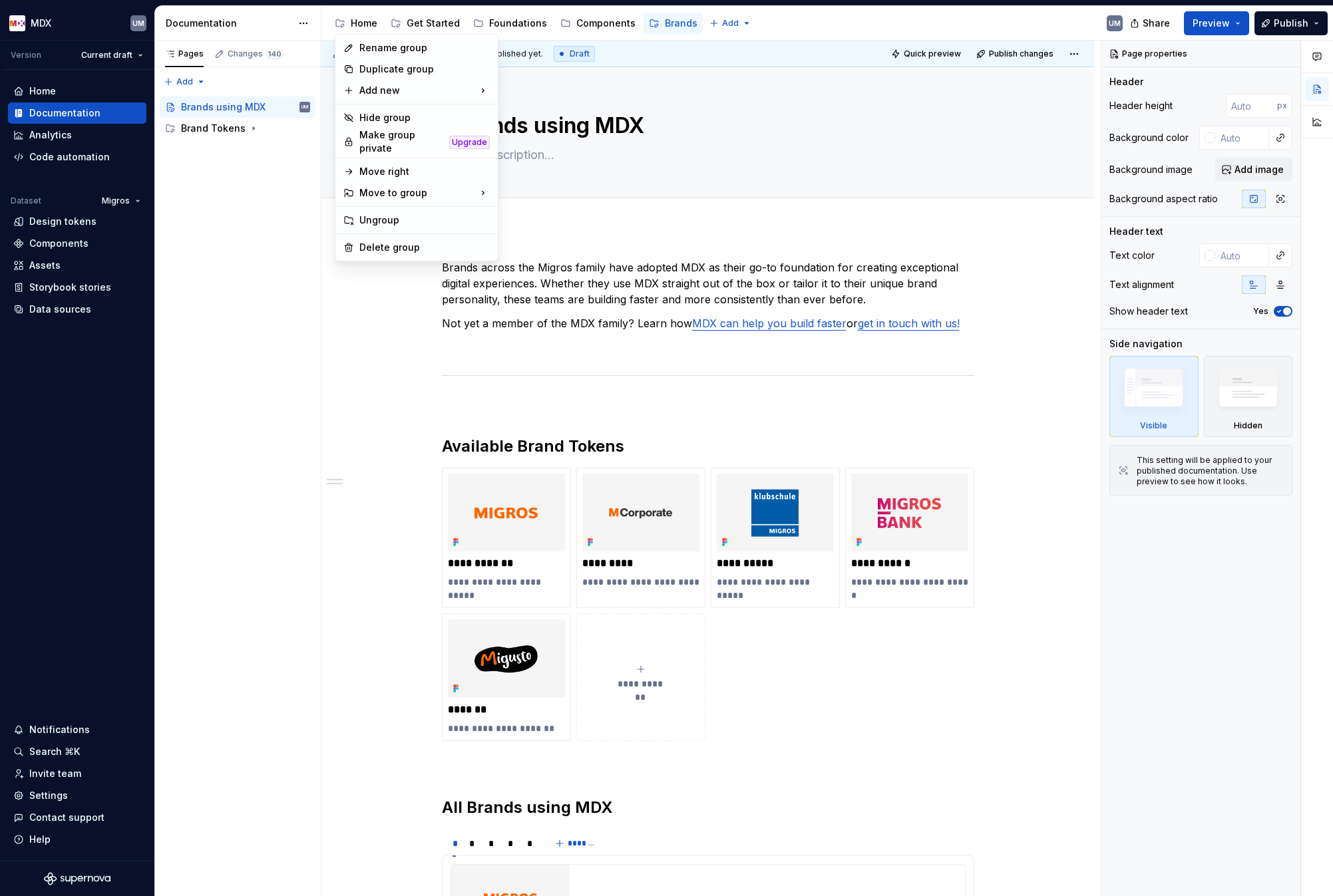
click at [356, 25] on html "MDX UM Version Current draft Home Documentation Analytics Code automation Datas…" at bounding box center [666, 448] width 1333 height 896
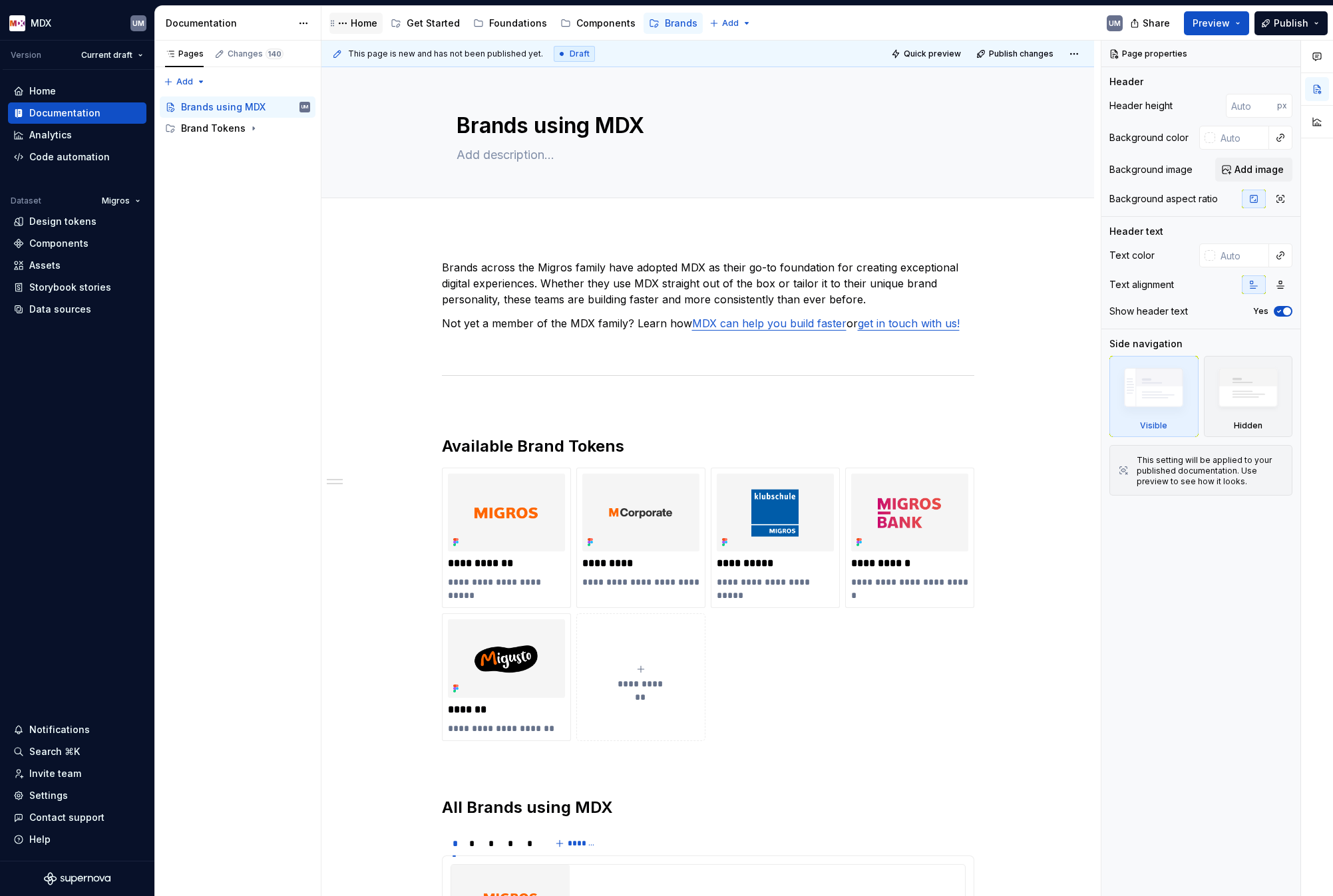
click at [369, 25] on div "Home" at bounding box center [364, 23] width 27 height 13
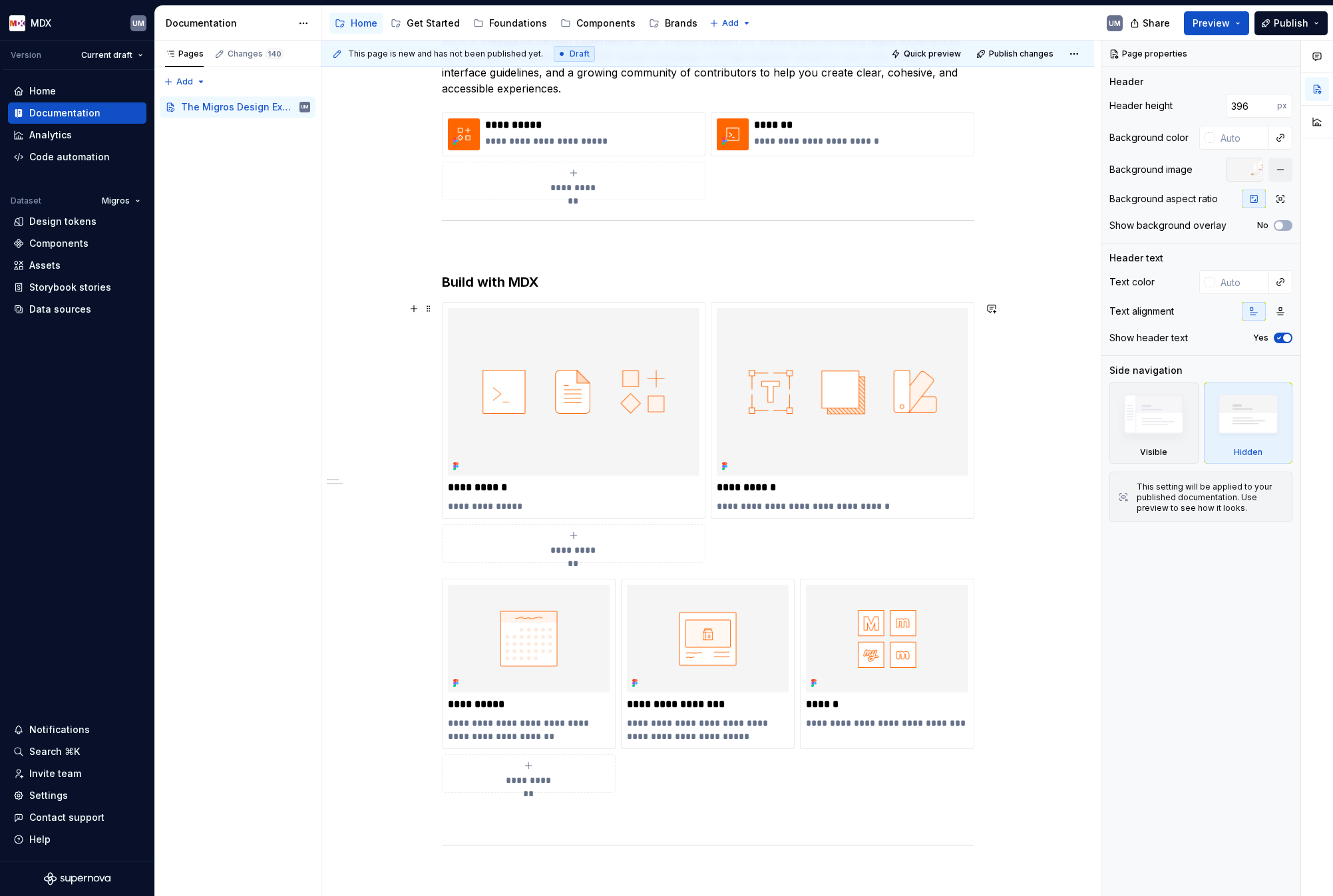
scroll to position [321, 0]
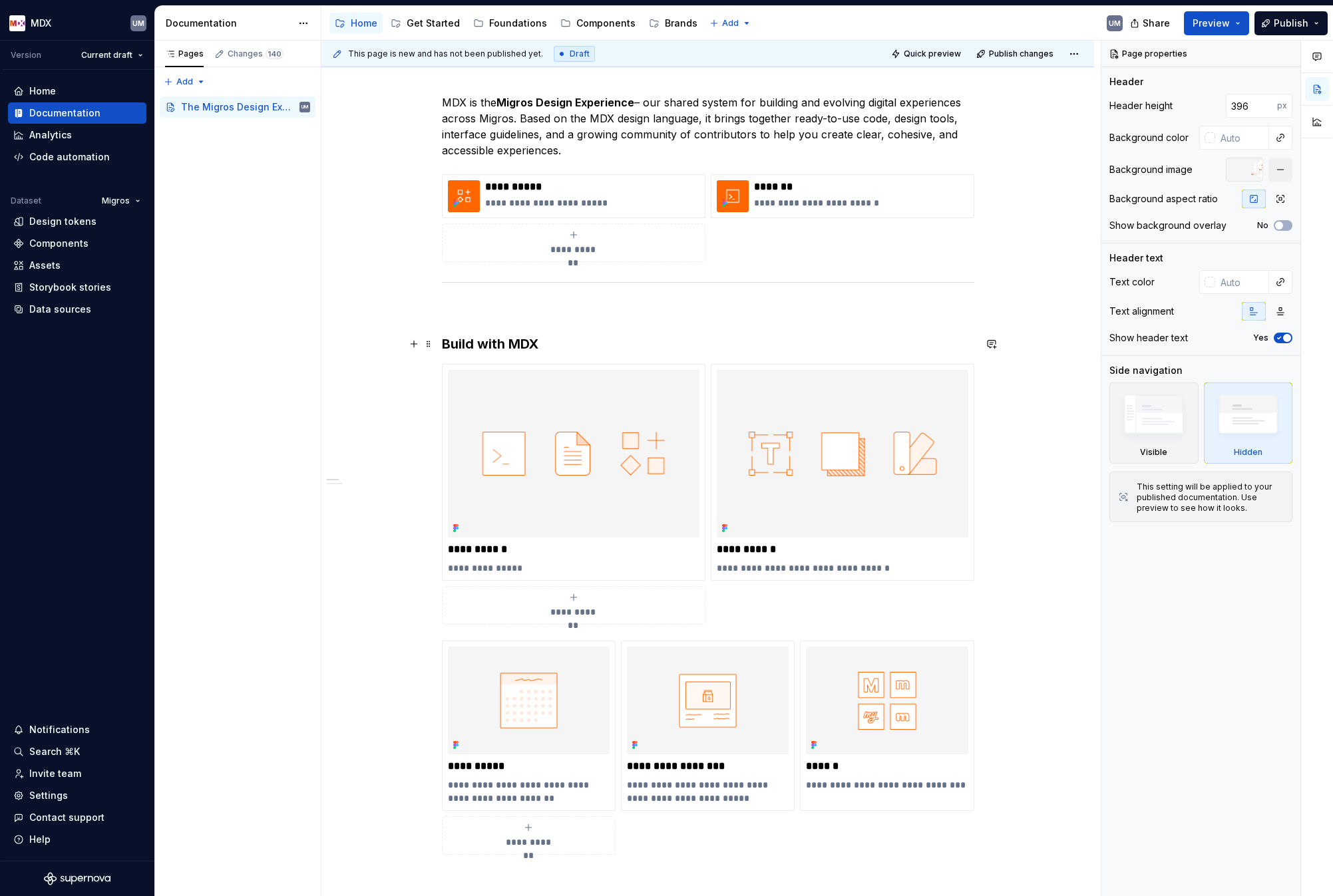
click at [467, 351] on h3 "Build with MDX" at bounding box center [708, 344] width 532 height 19
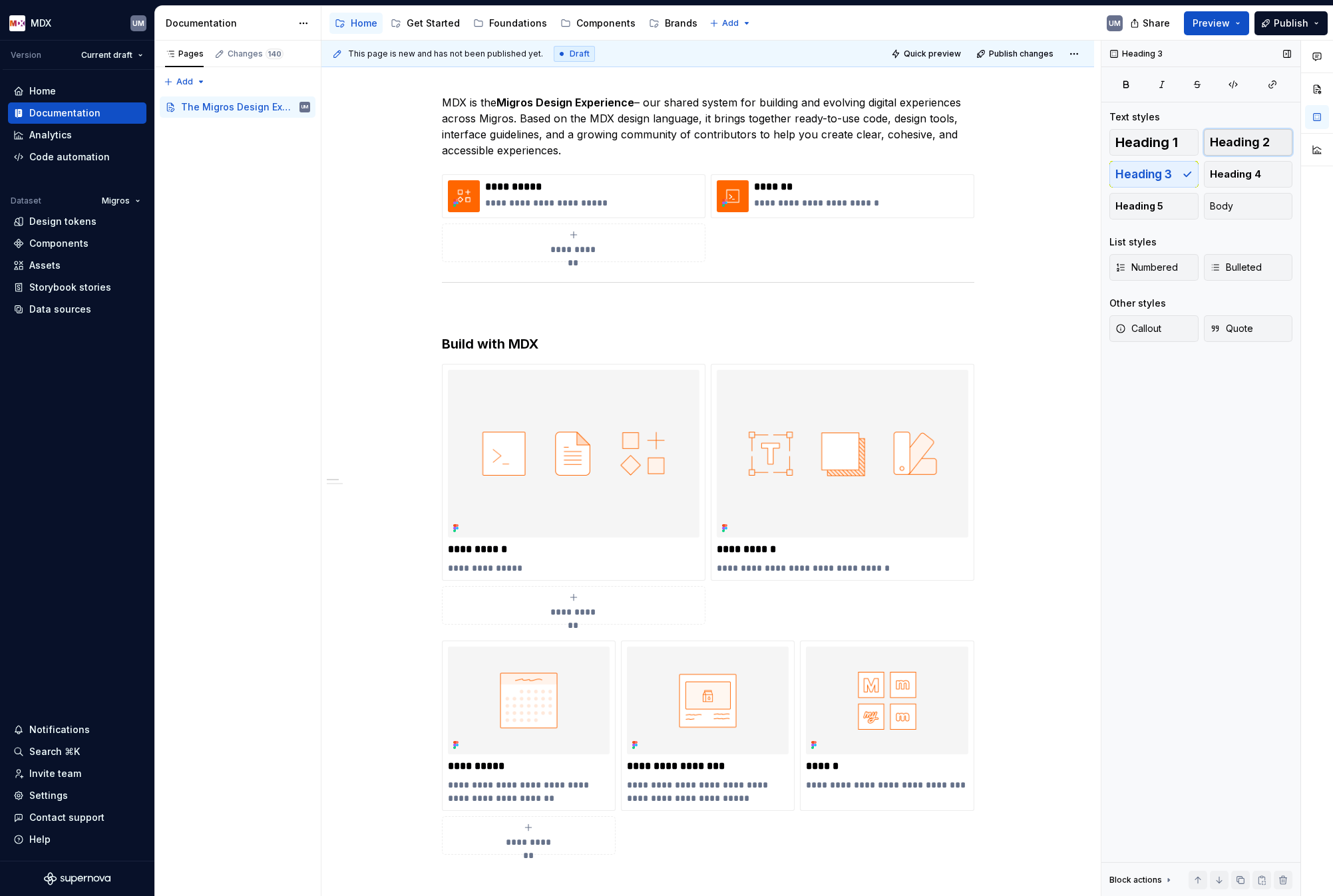
click at [1262, 140] on span "Heading 2" at bounding box center [1240, 142] width 60 height 13
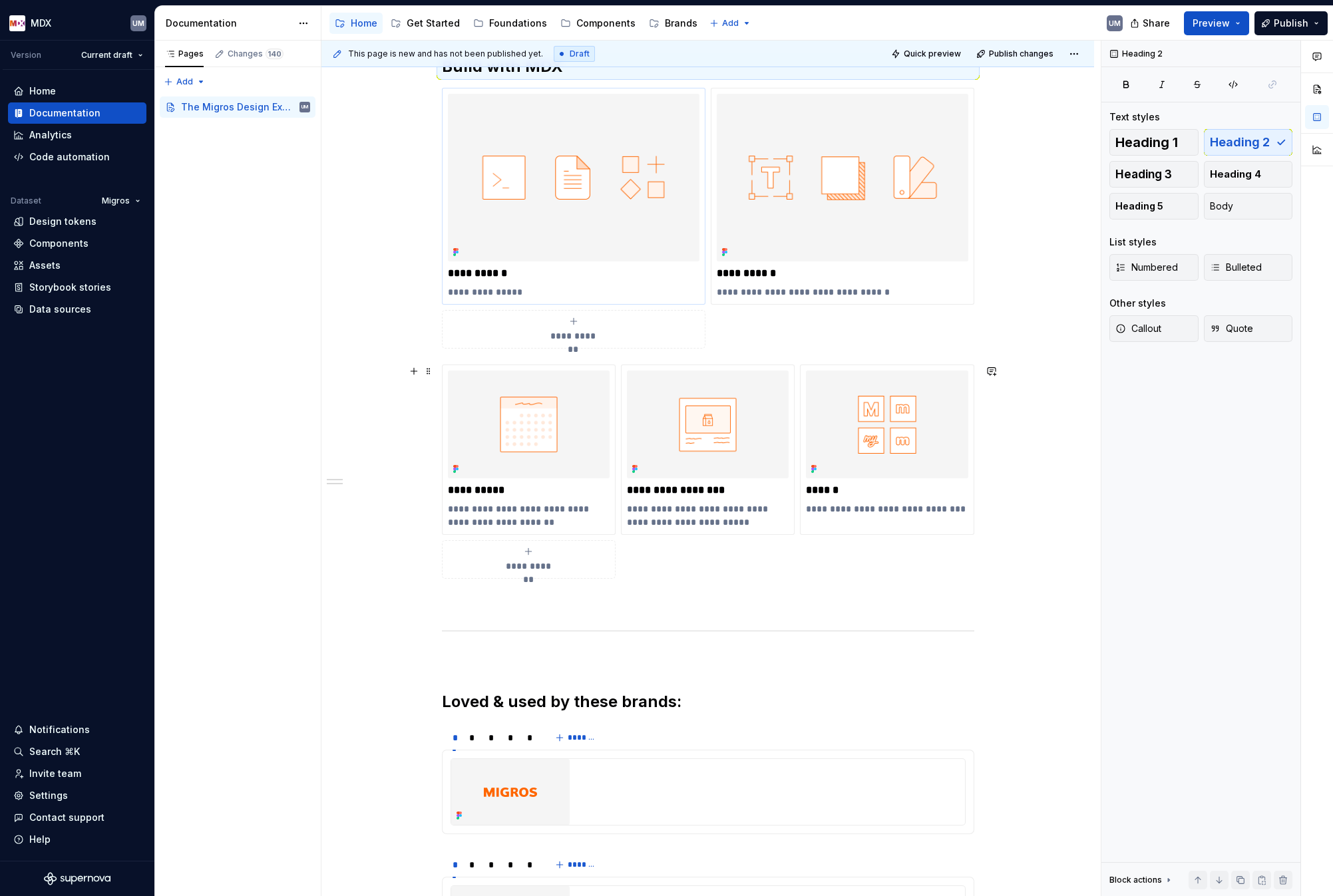
scroll to position [360, 0]
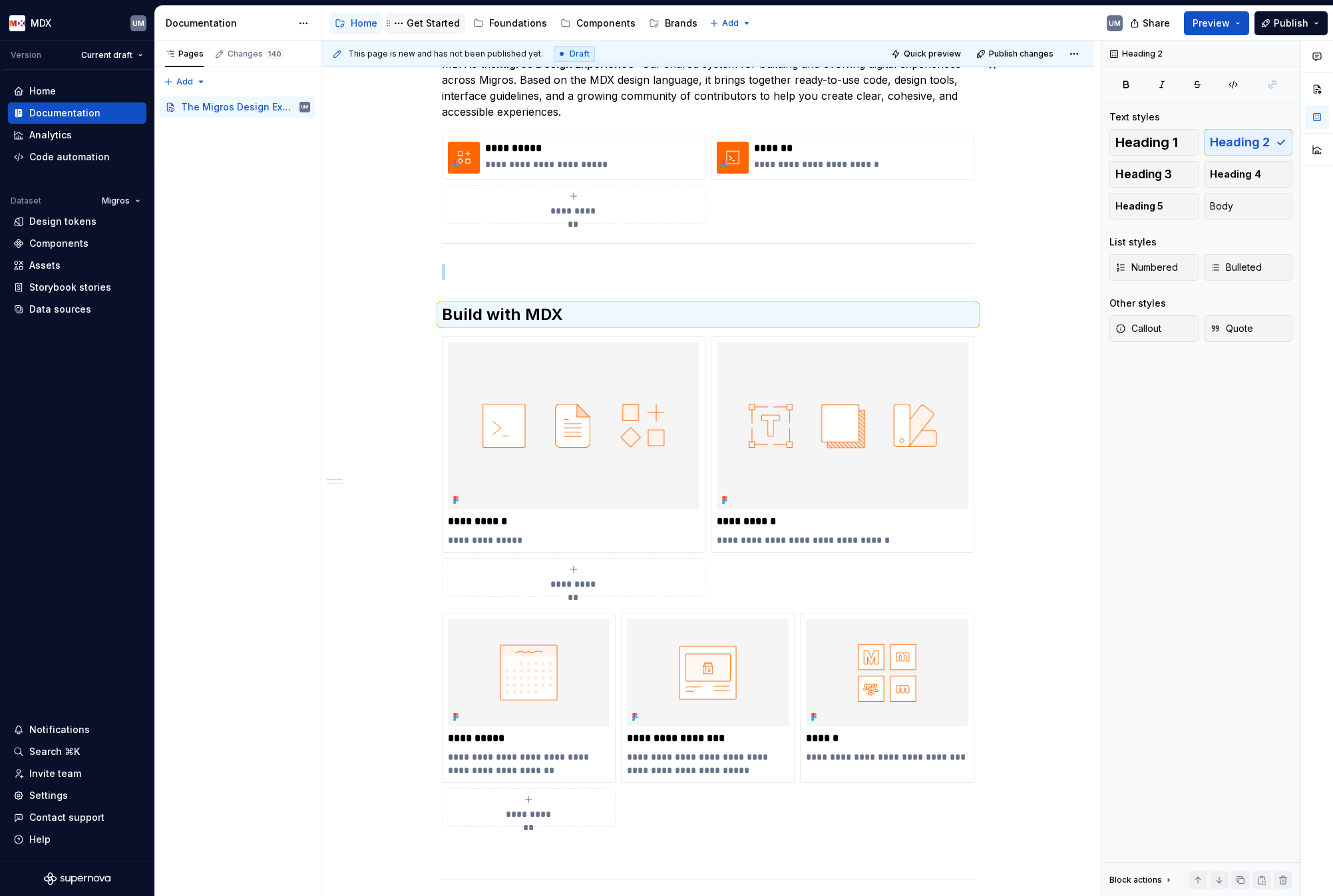
click at [437, 22] on div "Get Started" at bounding box center [433, 23] width 53 height 13
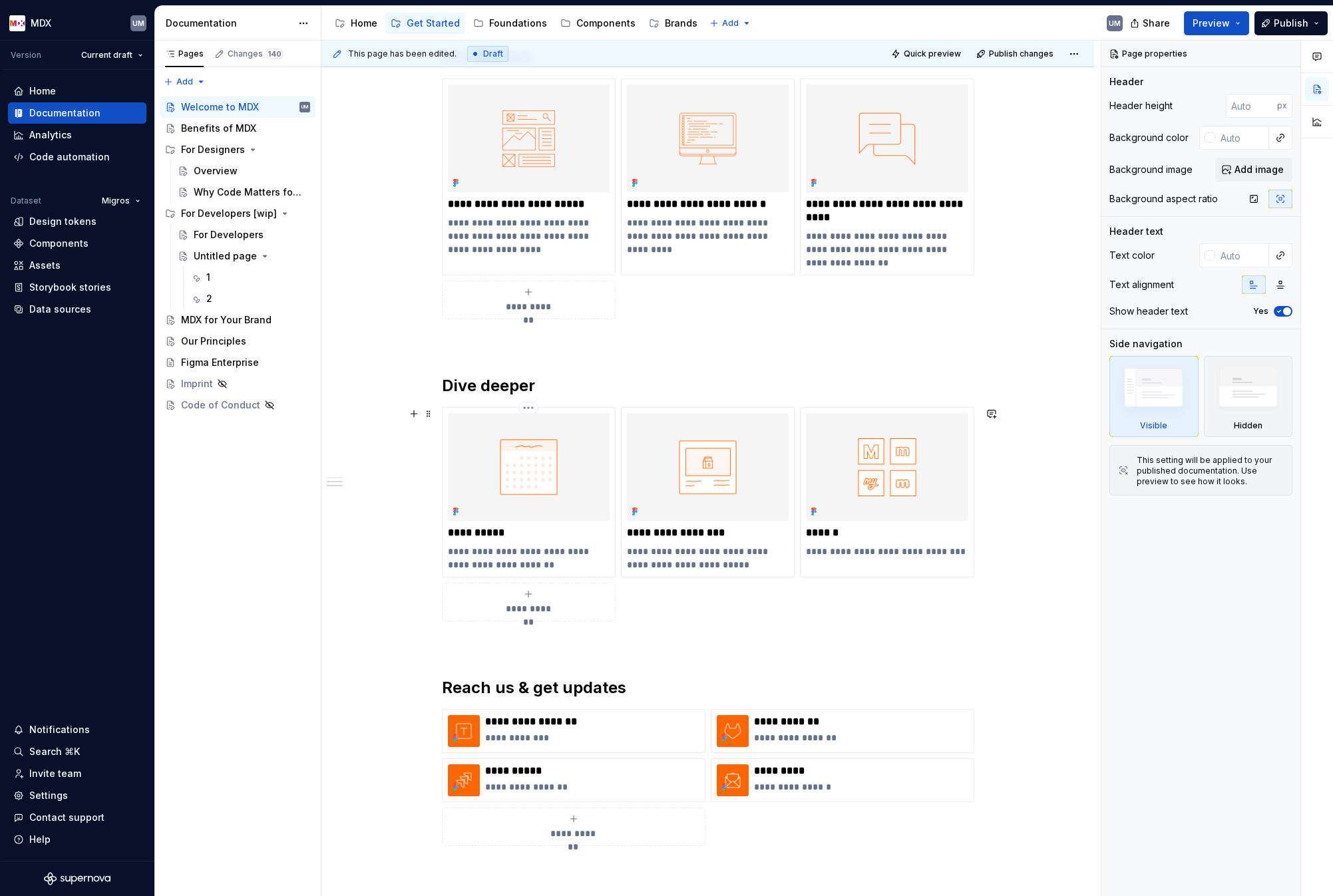
scroll to position [695, 0]
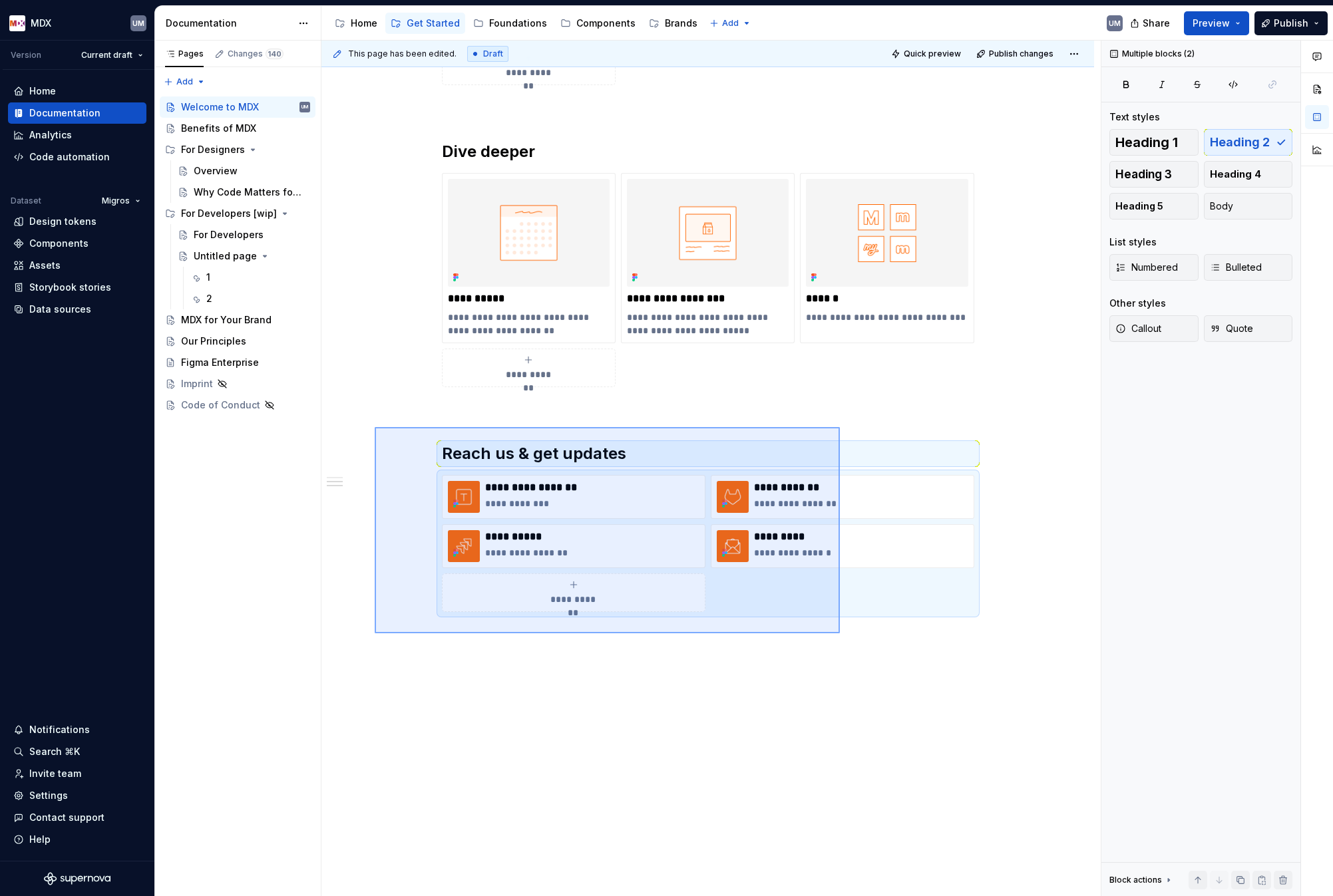
drag, startPoint x: 375, startPoint y: 427, endPoint x: 840, endPoint y: 633, distance: 508.6
click at [840, 634] on div "**********" at bounding box center [711, 469] width 779 height 857
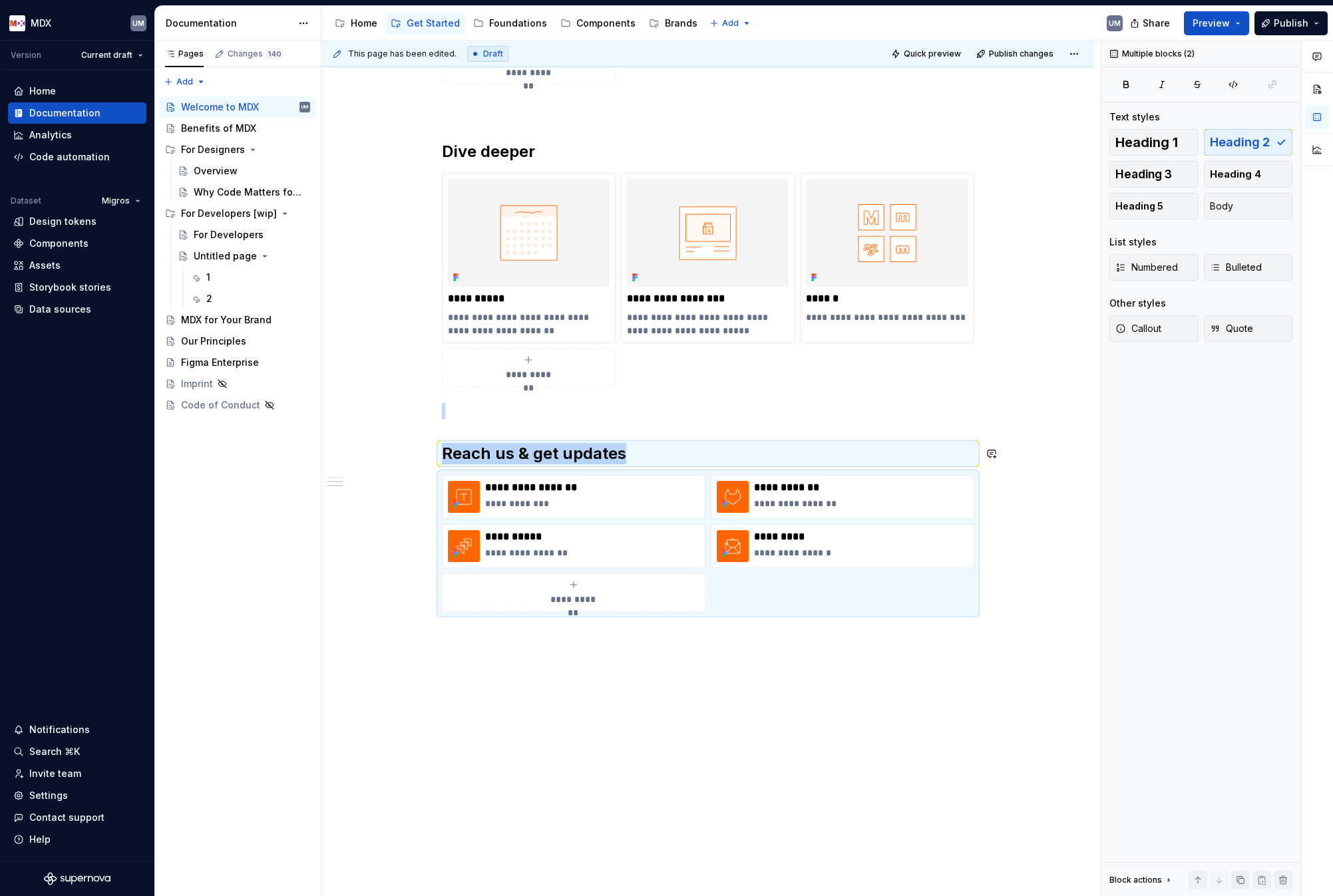
copy div "Reach us & get updates"
click at [365, 24] on div "Home" at bounding box center [364, 23] width 27 height 13
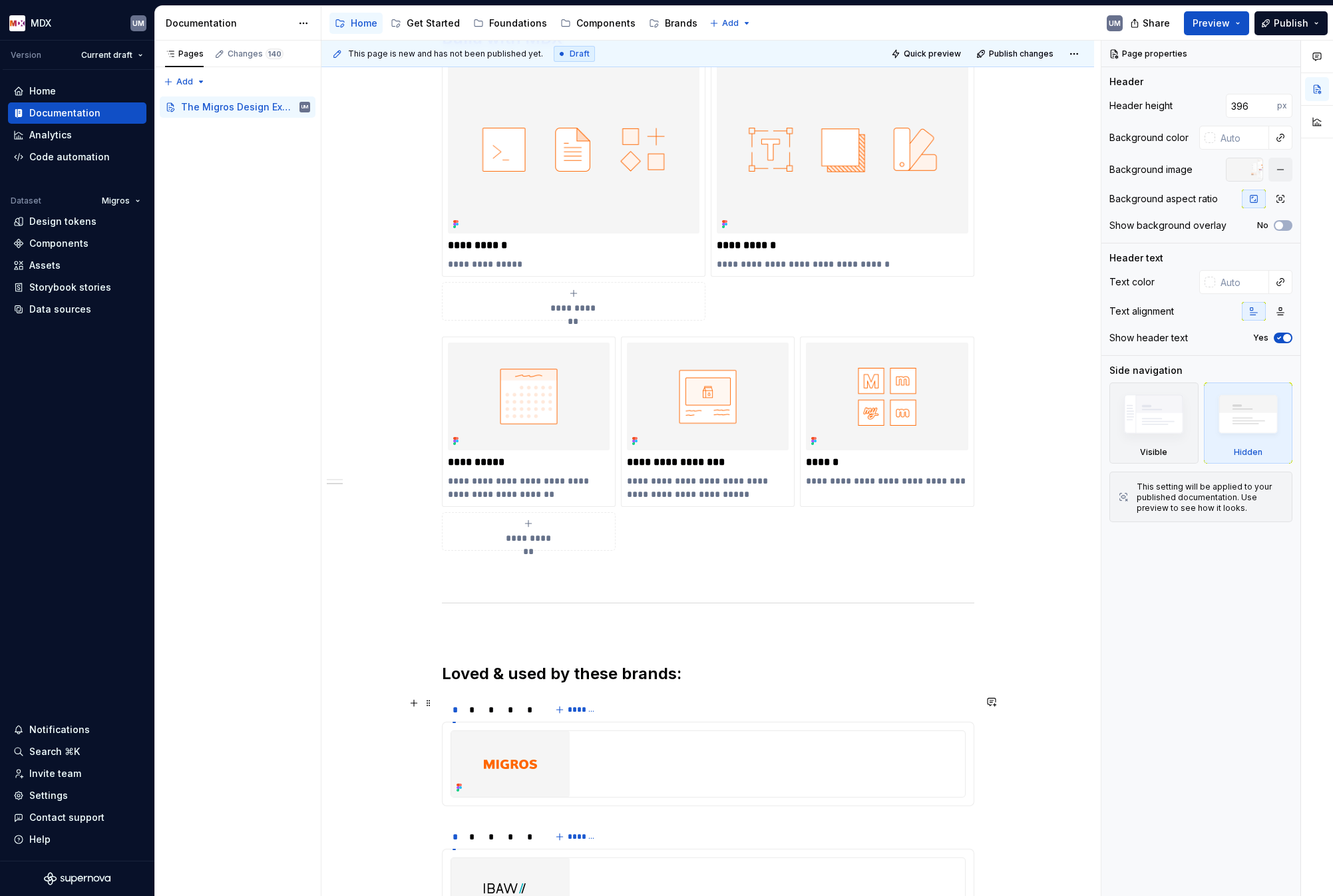
scroll to position [1095, 0]
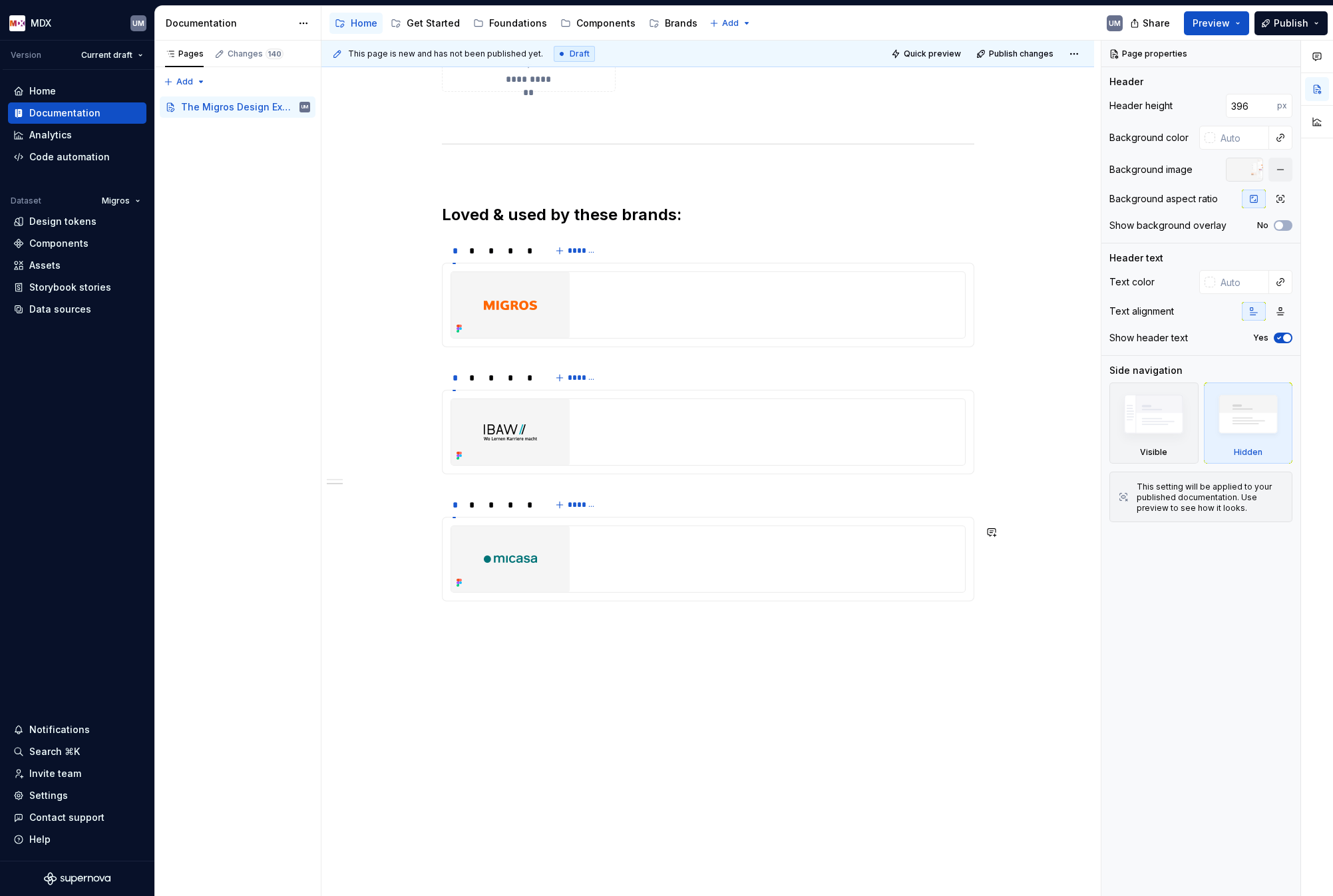
type textarea "*"
click at [560, 672] on div "**********" at bounding box center [707, 81] width 773 height 1632
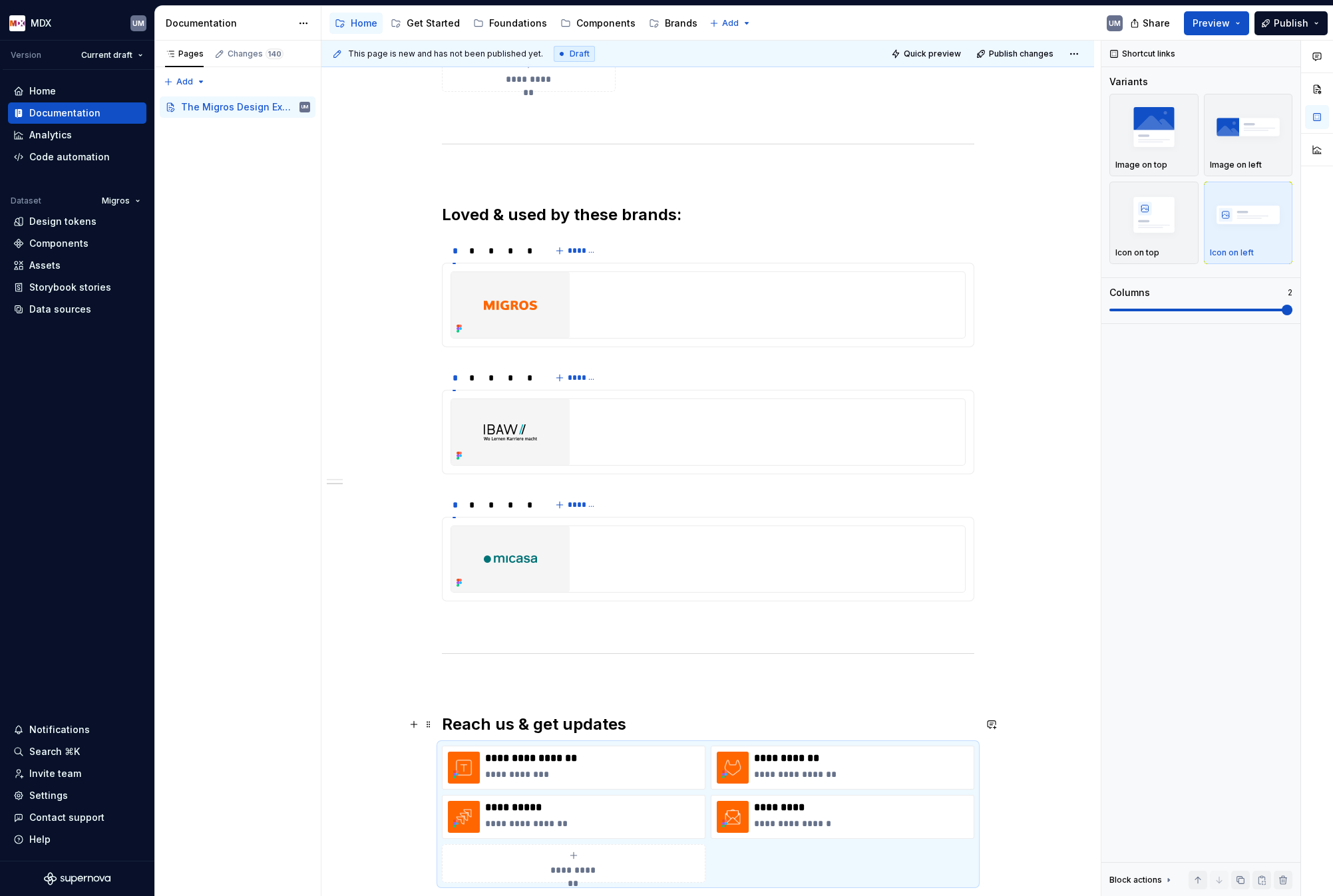
click at [455, 715] on h2 "Reach us & get updates" at bounding box center [708, 724] width 532 height 21
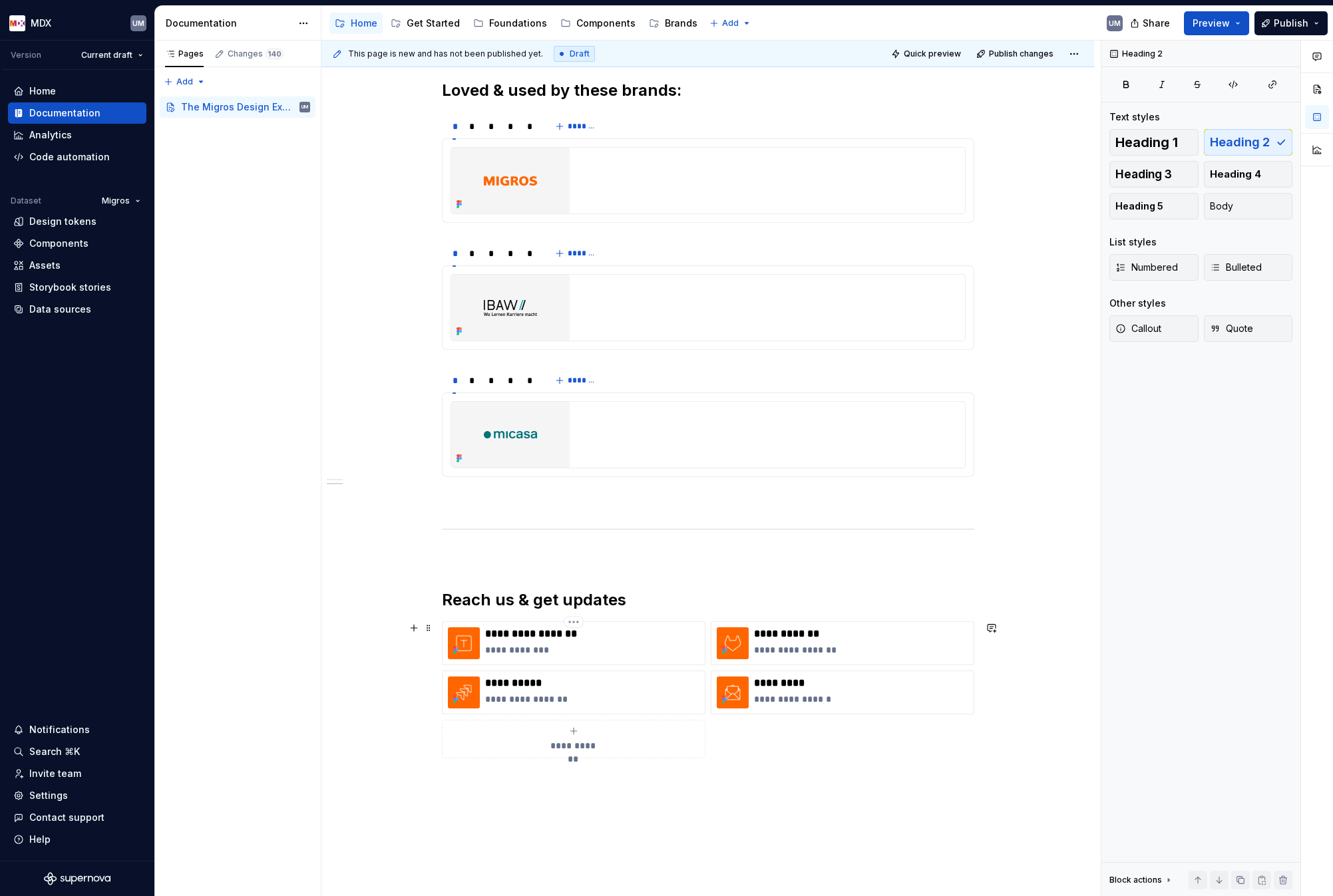
scroll to position [1242, 0]
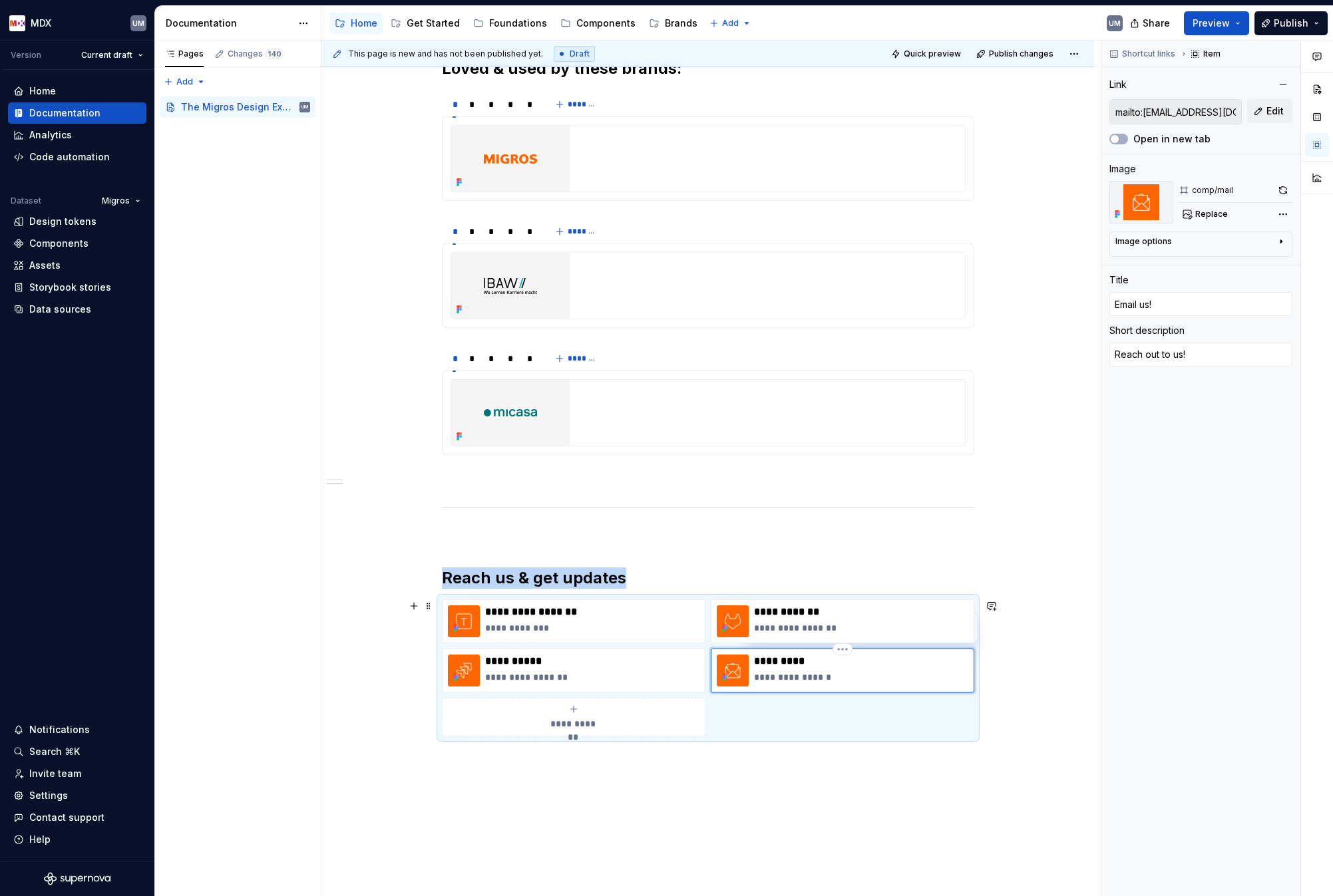
click at [739, 675] on img at bounding box center [733, 671] width 32 height 32
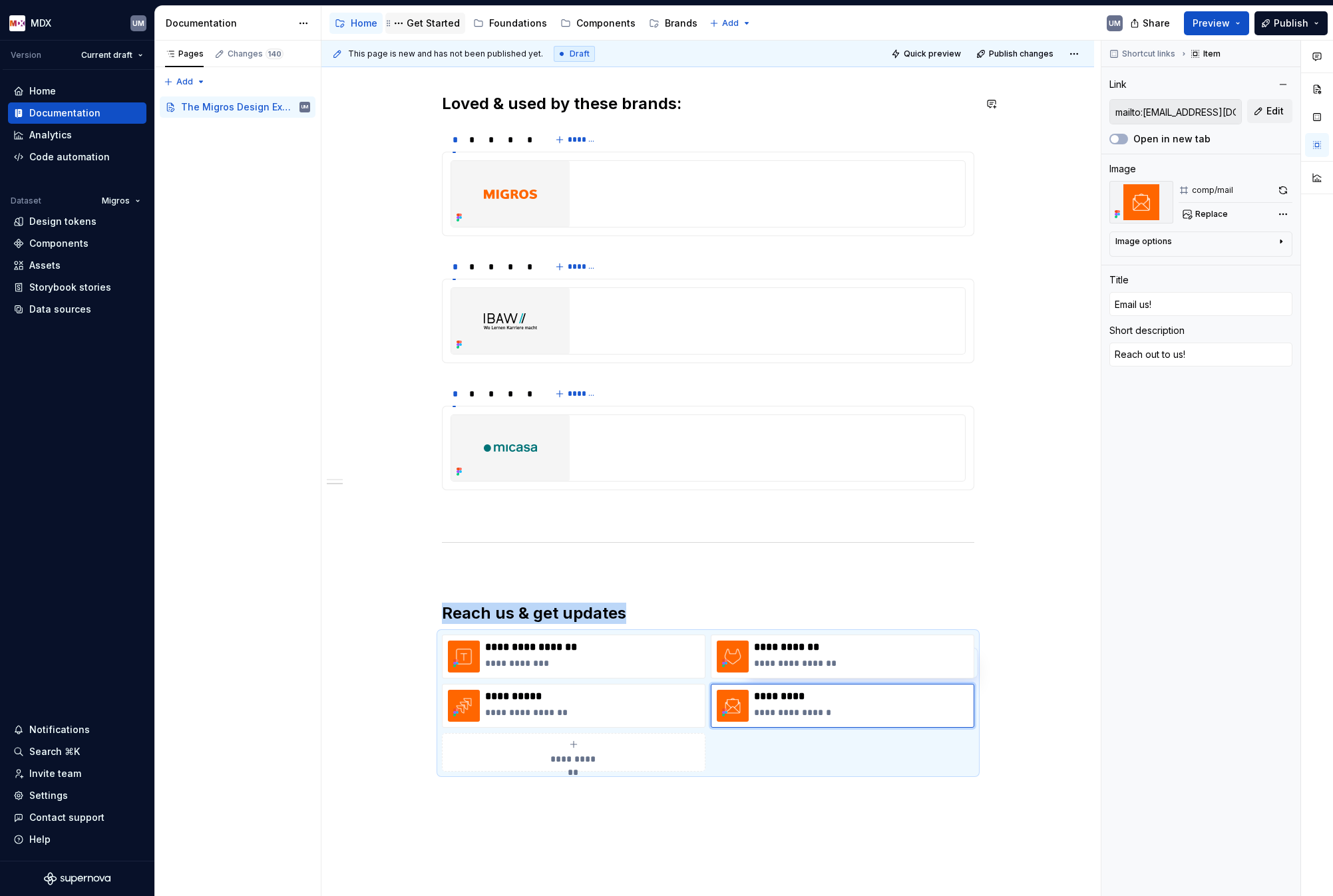
click at [429, 27] on div "Get Started" at bounding box center [433, 23] width 53 height 13
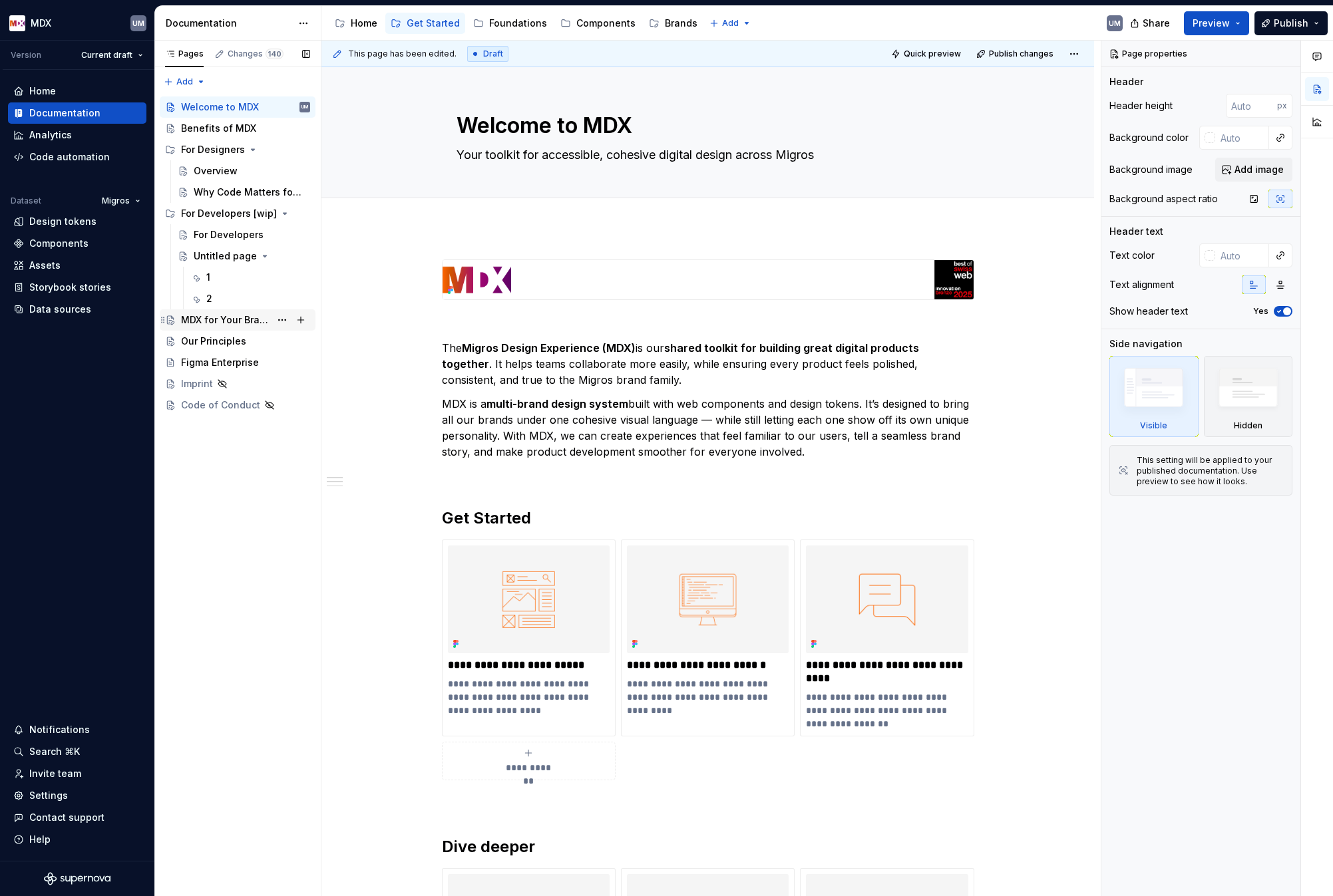
click at [225, 324] on div "MDX for Your Brand" at bounding box center [226, 320] width 89 height 13
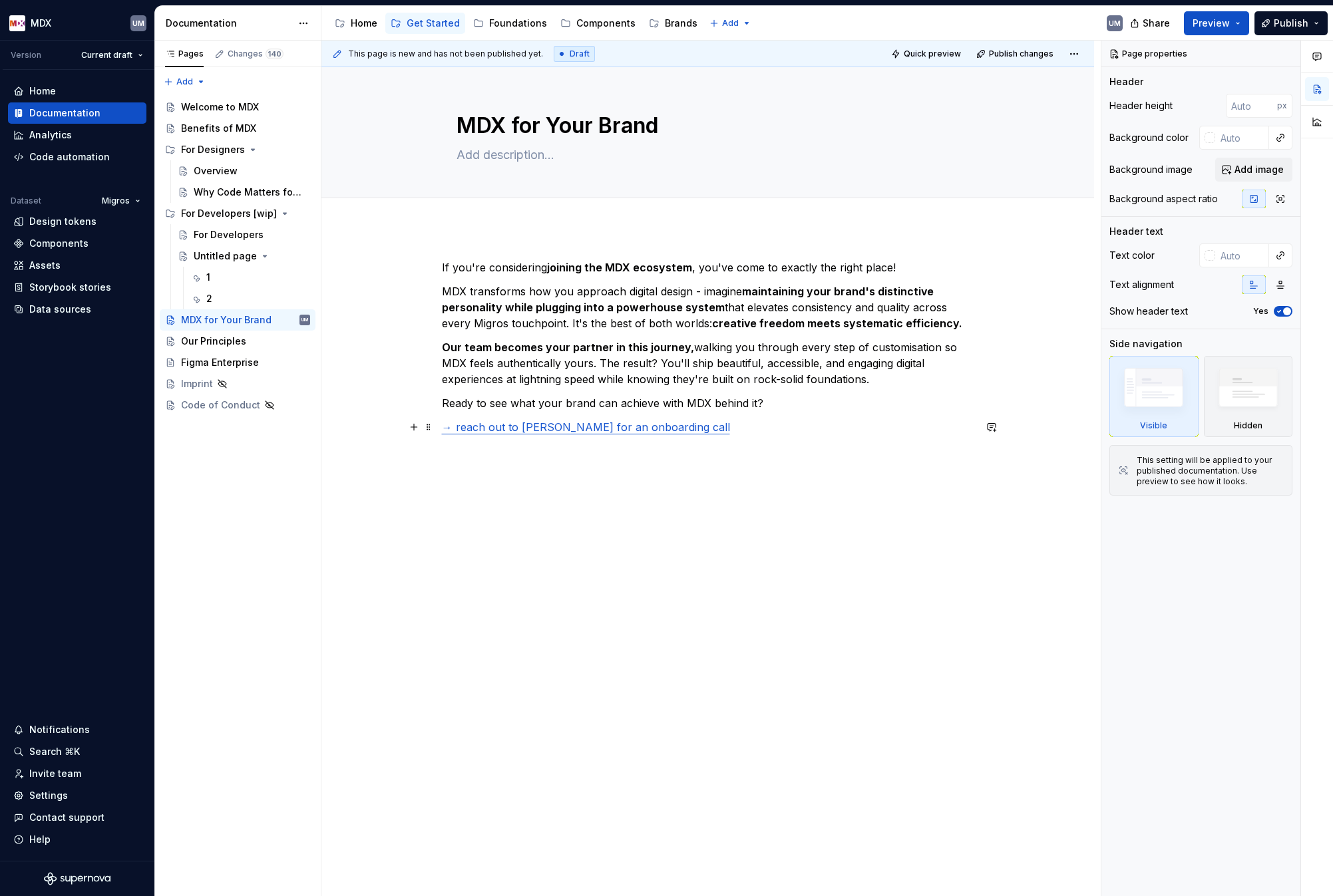
type textarea "*"
click at [563, 424] on link "→ reach out to [PERSON_NAME] for an onboarding call" at bounding box center [586, 427] width 289 height 13
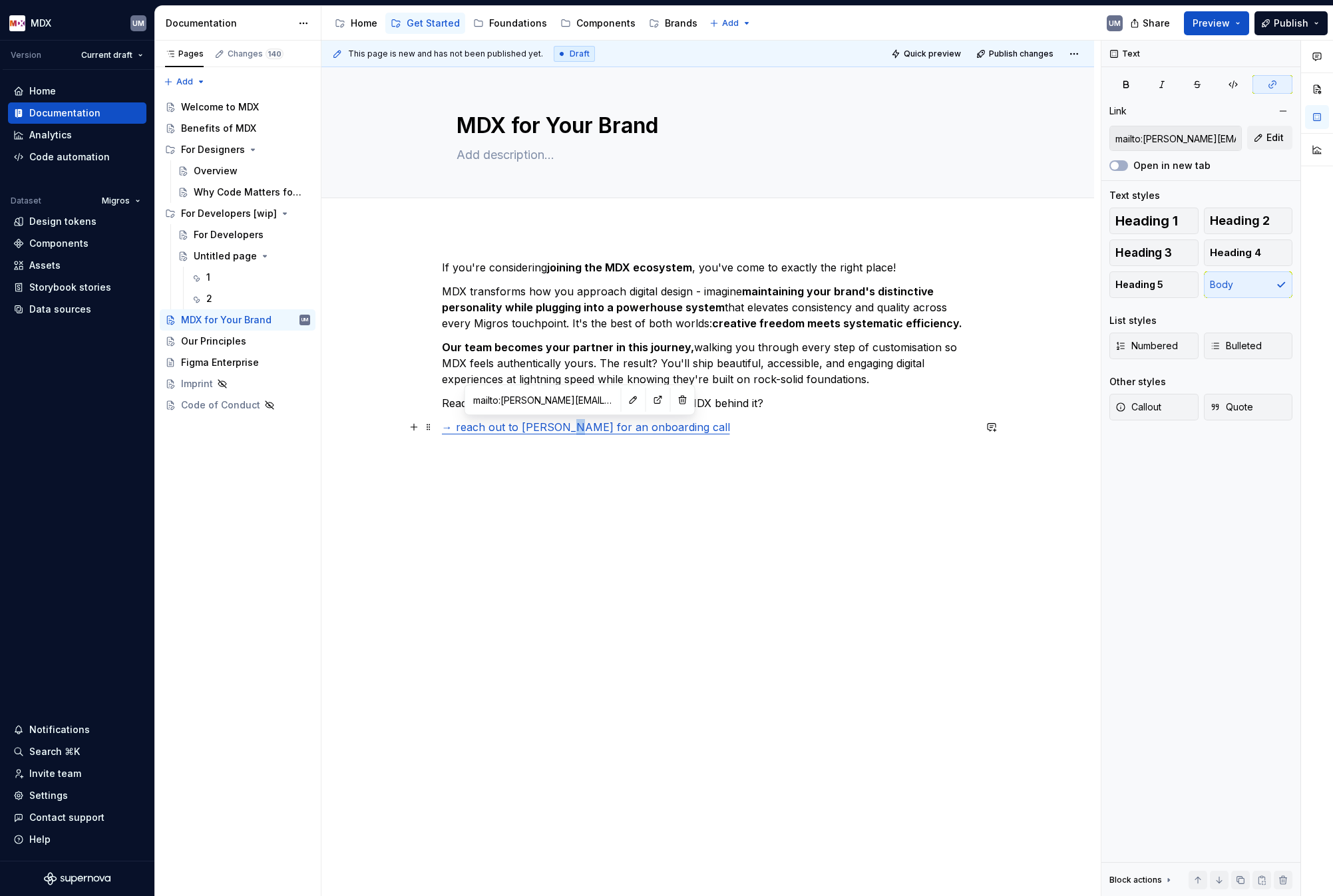
click at [563, 424] on link "→ reach out to [PERSON_NAME] for an onboarding call" at bounding box center [586, 427] width 289 height 13
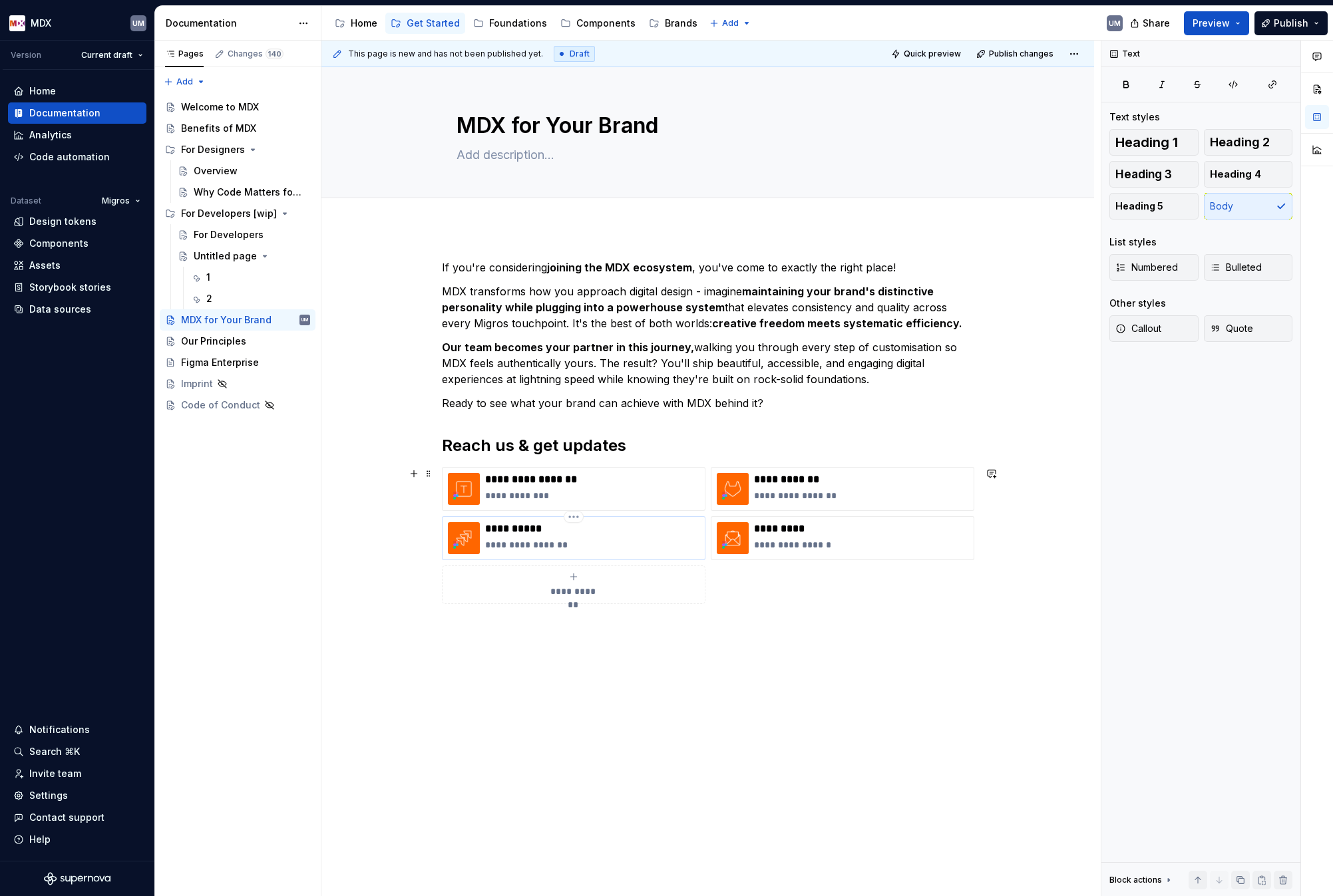
click at [584, 533] on p "**********" at bounding box center [592, 529] width 214 height 13
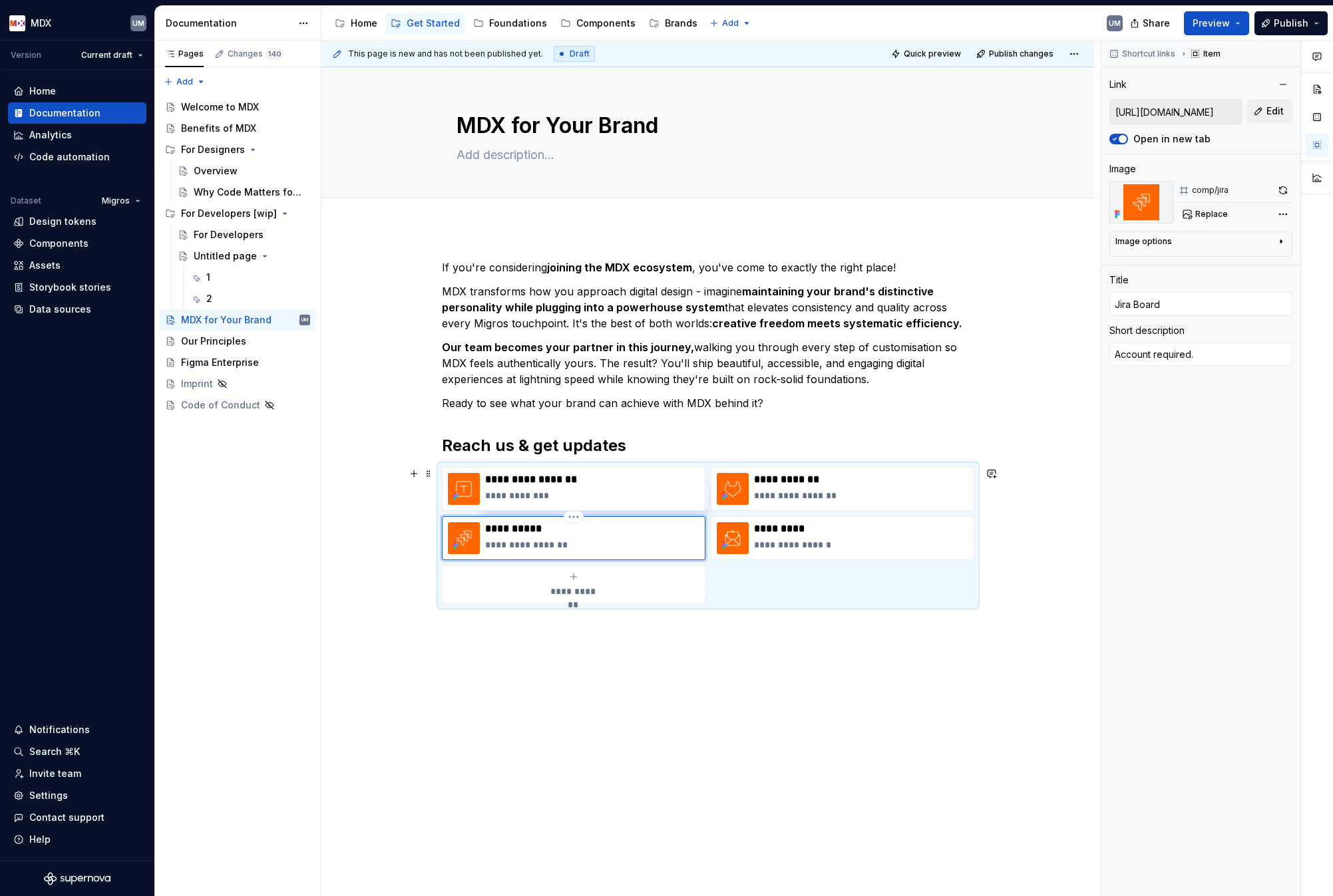
type textarea "*"
type input "[PERSON_NAME]"
click at [575, 517] on html "MDX UM Version Current draft Home Documentation Analytics Code automation Datas…" at bounding box center [666, 448] width 1333 height 896
click at [587, 542] on div "Delete item" at bounding box center [626, 539] width 113 height 21
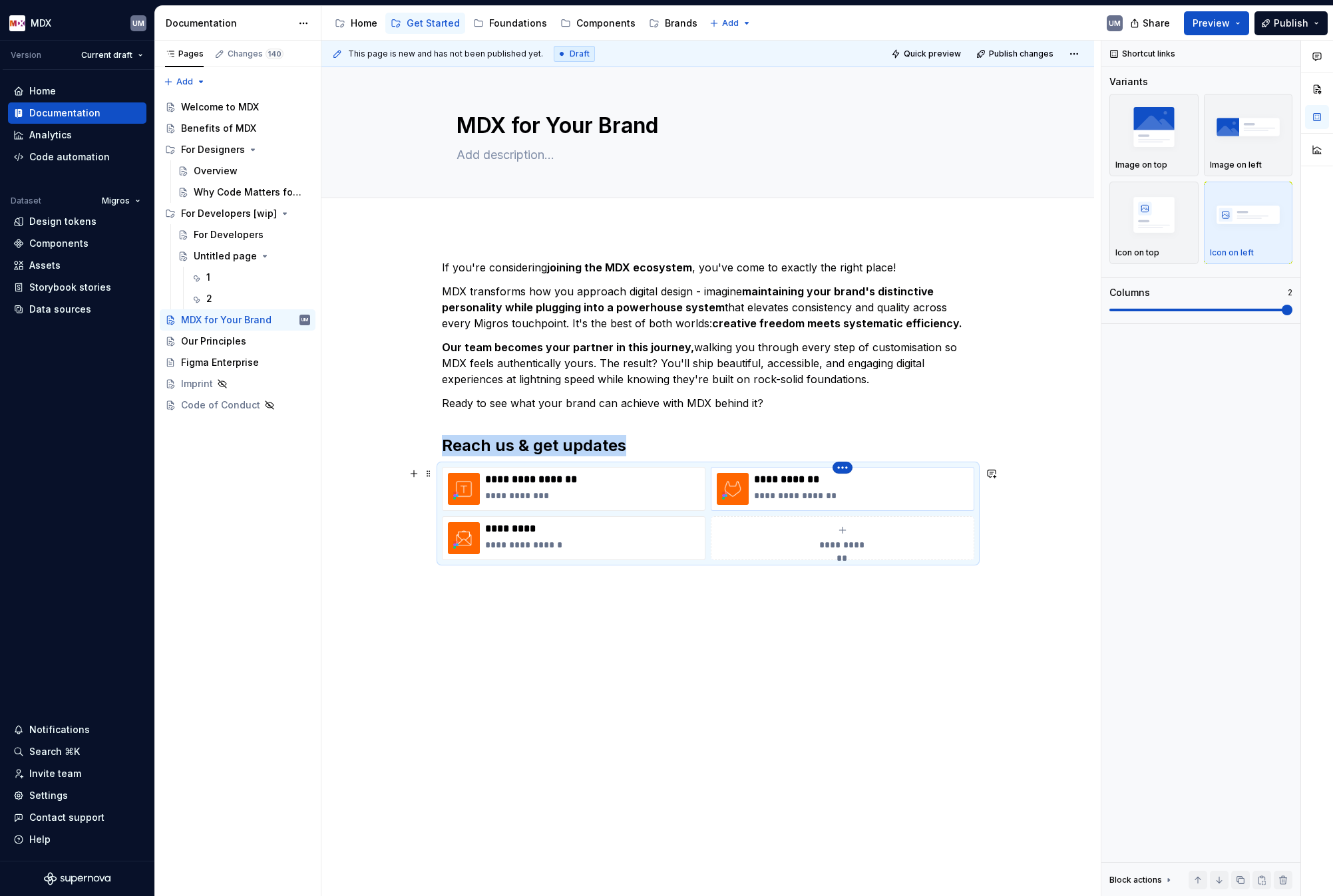
click at [840, 473] on html "MDX UM Version Current draft Home Documentation Analytics Code automation Datas…" at bounding box center [666, 448] width 1333 height 896
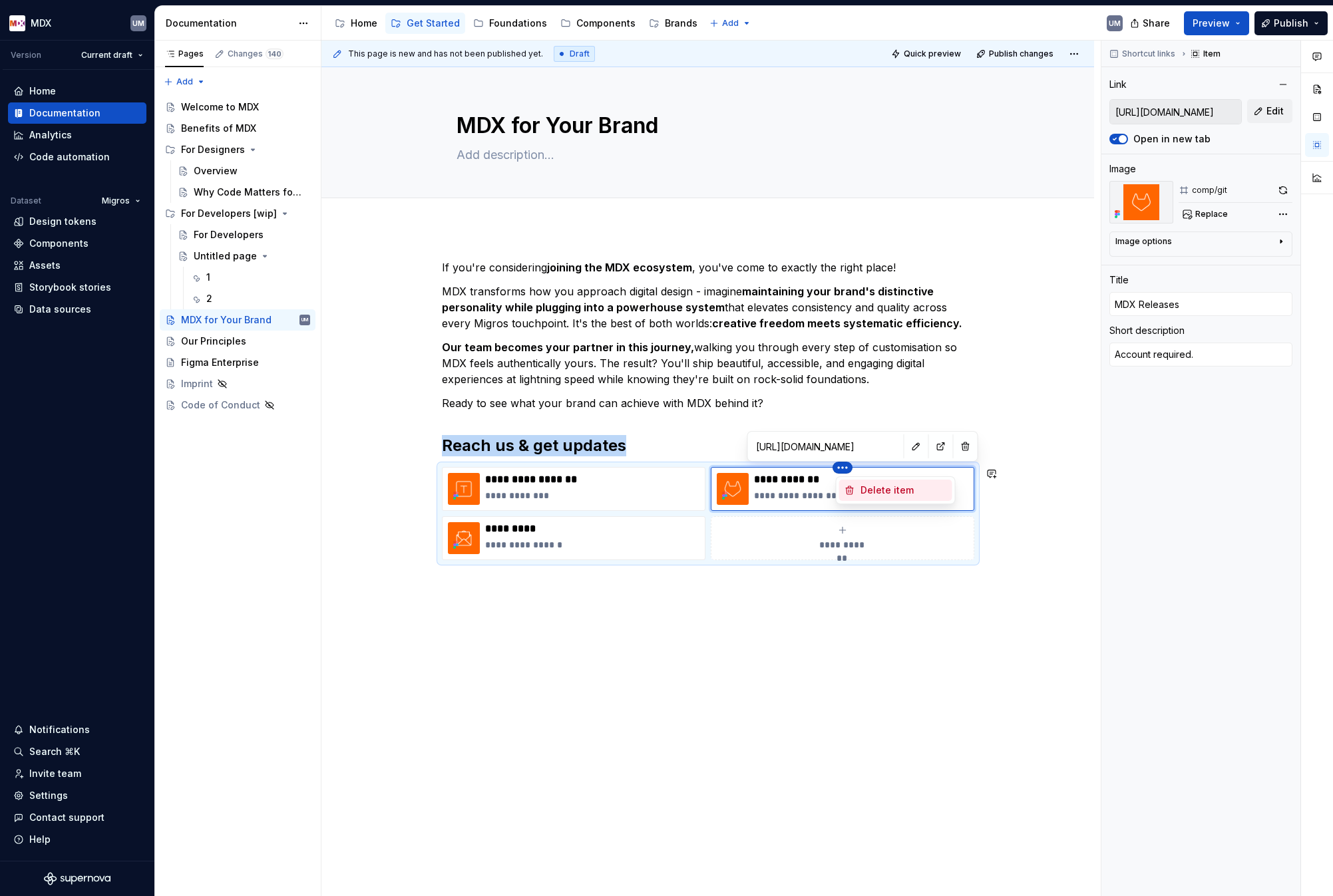
click at [857, 488] on div "Delete item" at bounding box center [896, 491] width 113 height 21
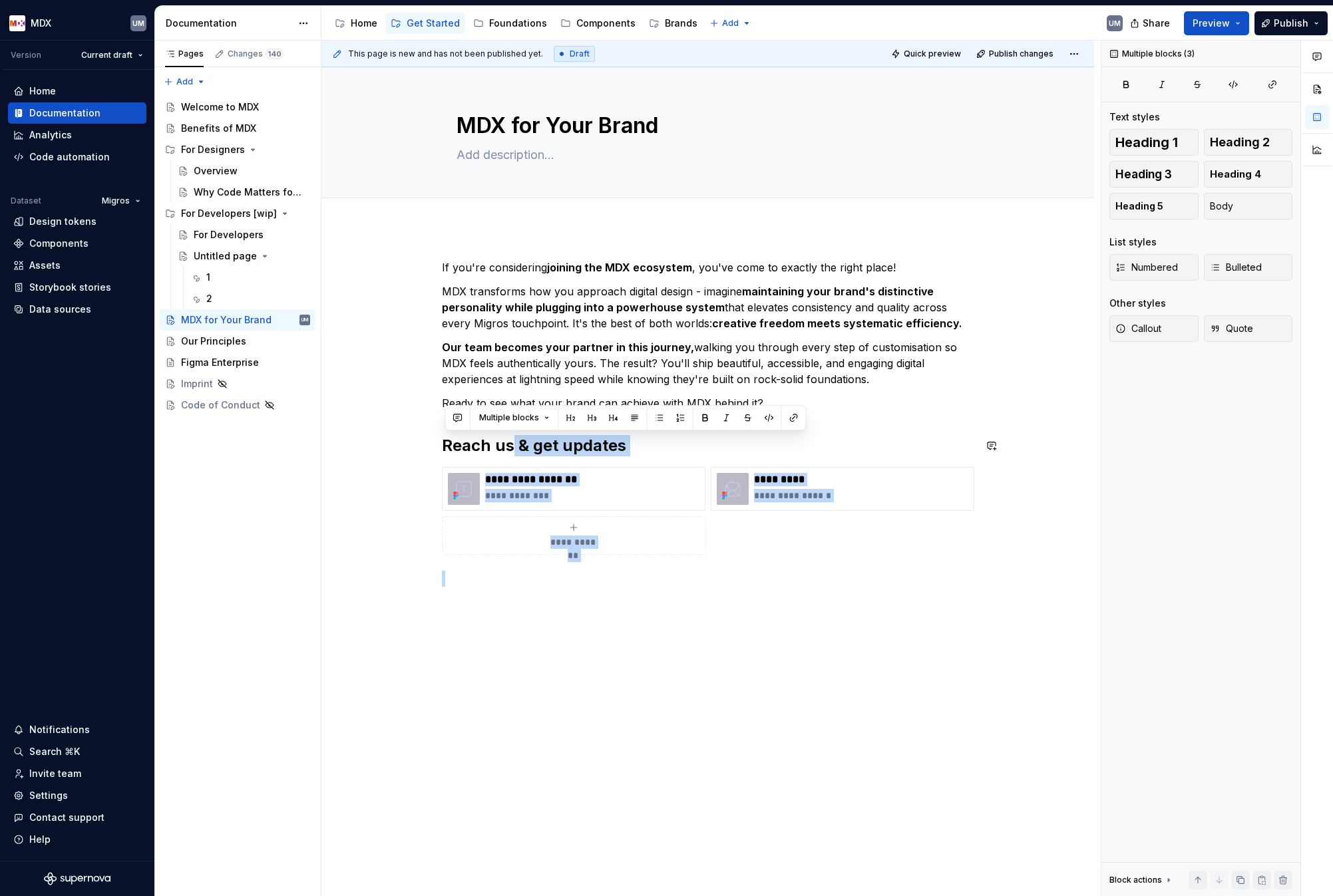
drag, startPoint x: 516, startPoint y: 442, endPoint x: 735, endPoint y: 458, distance: 219.6
click at [735, 458] on div "**********" at bounding box center [708, 423] width 532 height 327
click at [732, 458] on div "**********" at bounding box center [708, 423] width 532 height 327
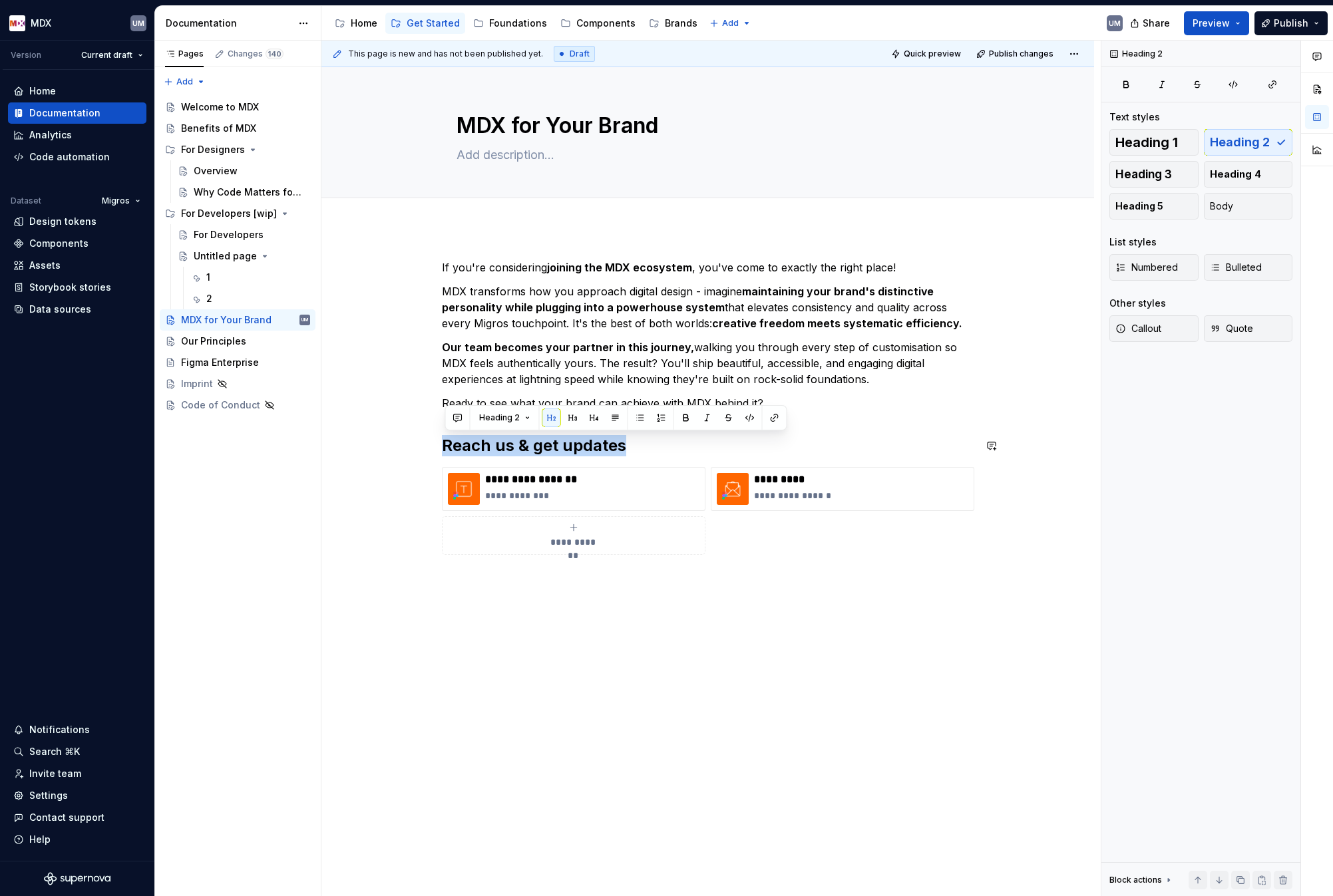
drag, startPoint x: 669, startPoint y: 457, endPoint x: 434, endPoint y: 431, distance: 236.4
click at [434, 431] on div "**********" at bounding box center [707, 549] width 773 height 644
click at [1229, 209] on span "Body" at bounding box center [1221, 206] width 23 height 13
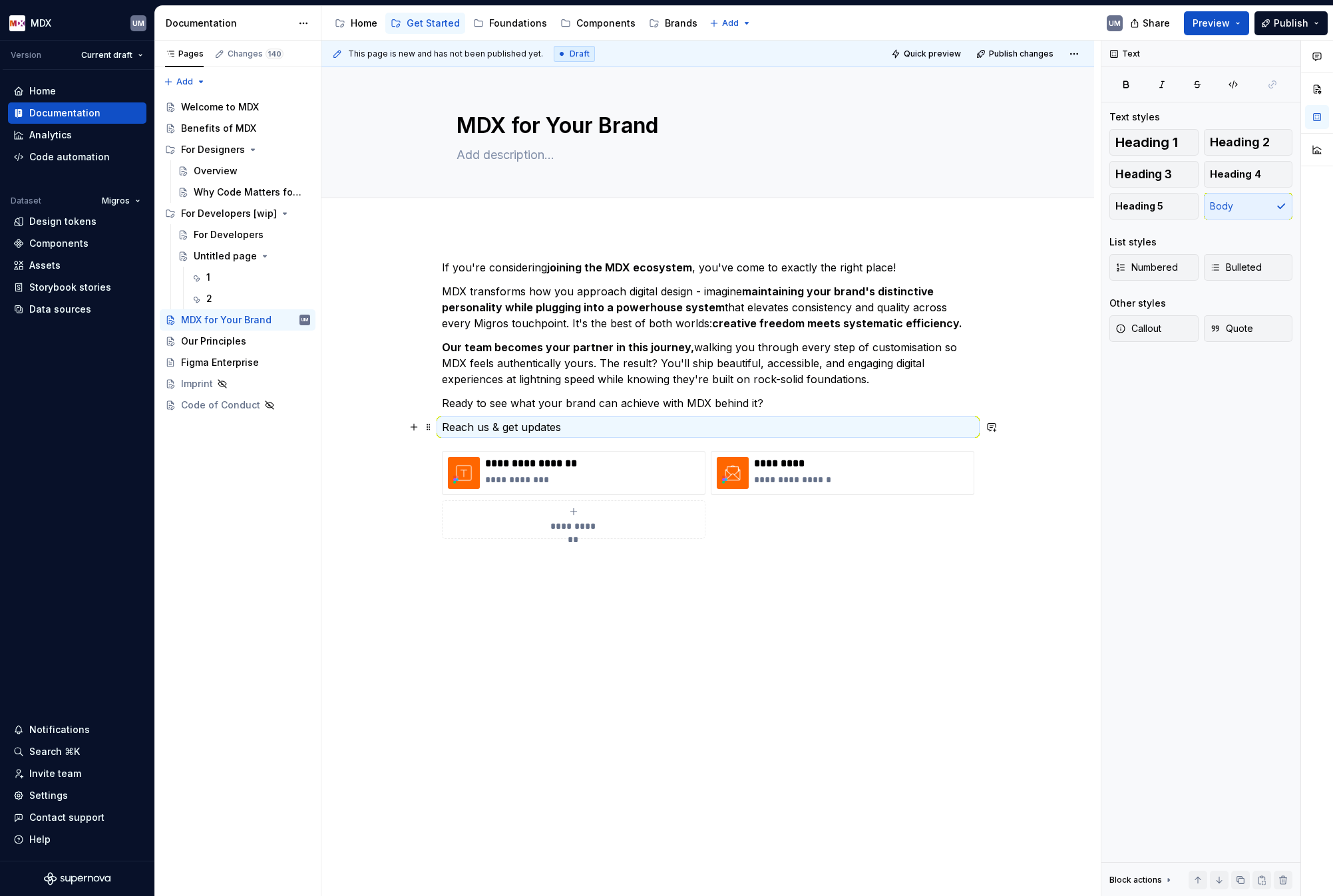
click at [506, 419] on p "Reach us & get updates" at bounding box center [708, 427] width 532 height 16
drag, startPoint x: 462, startPoint y: 418, endPoint x: 658, endPoint y: 432, distance: 196.5
click at [658, 432] on div "**********" at bounding box center [708, 415] width 532 height 311
click at [658, 431] on p "Reach us & get updates" at bounding box center [708, 427] width 532 height 16
drag, startPoint x: 658, startPoint y: 431, endPoint x: 458, endPoint y: 429, distance: 200.0
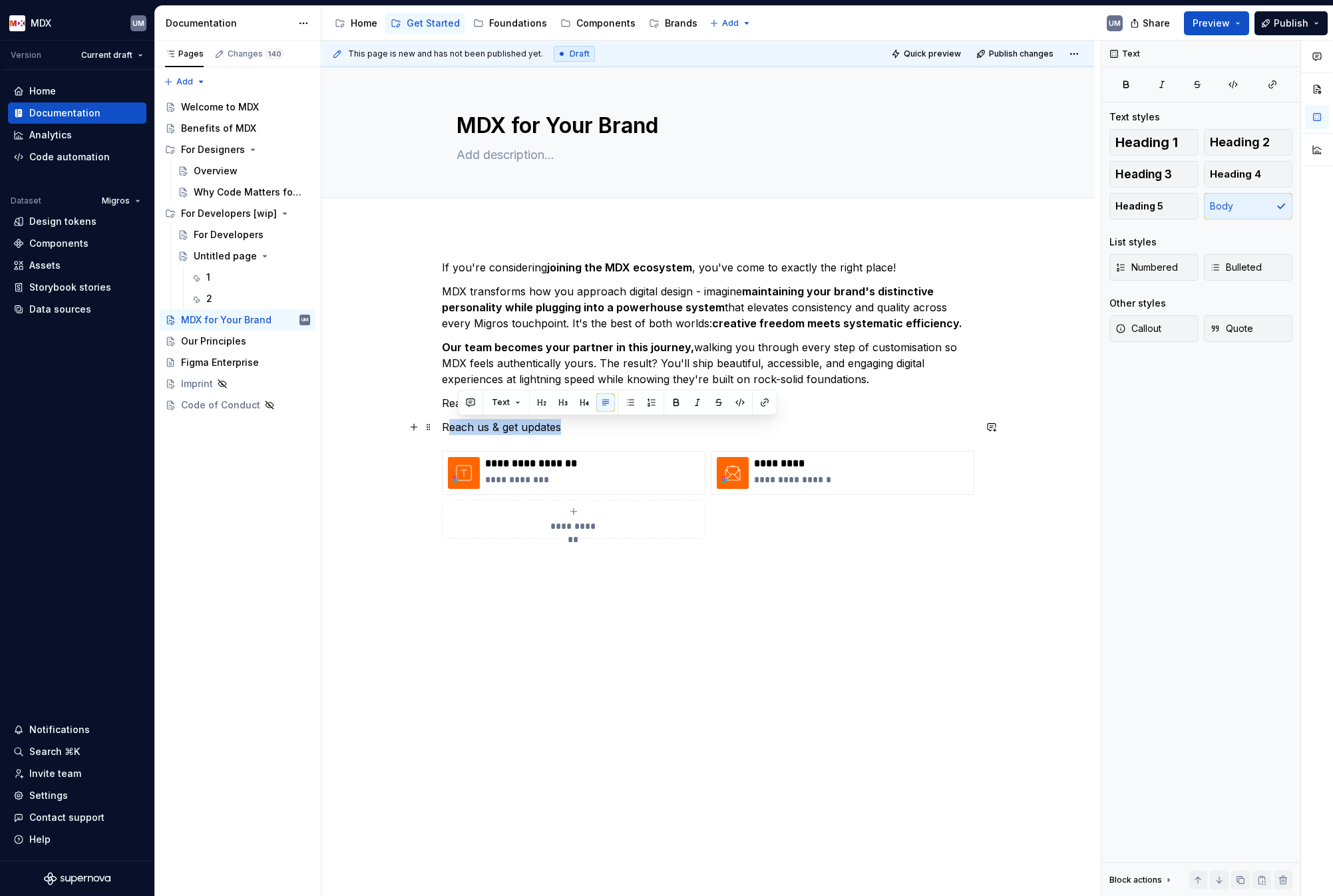
click at [455, 429] on p "Reach us & get updates" at bounding box center [708, 427] width 532 height 16
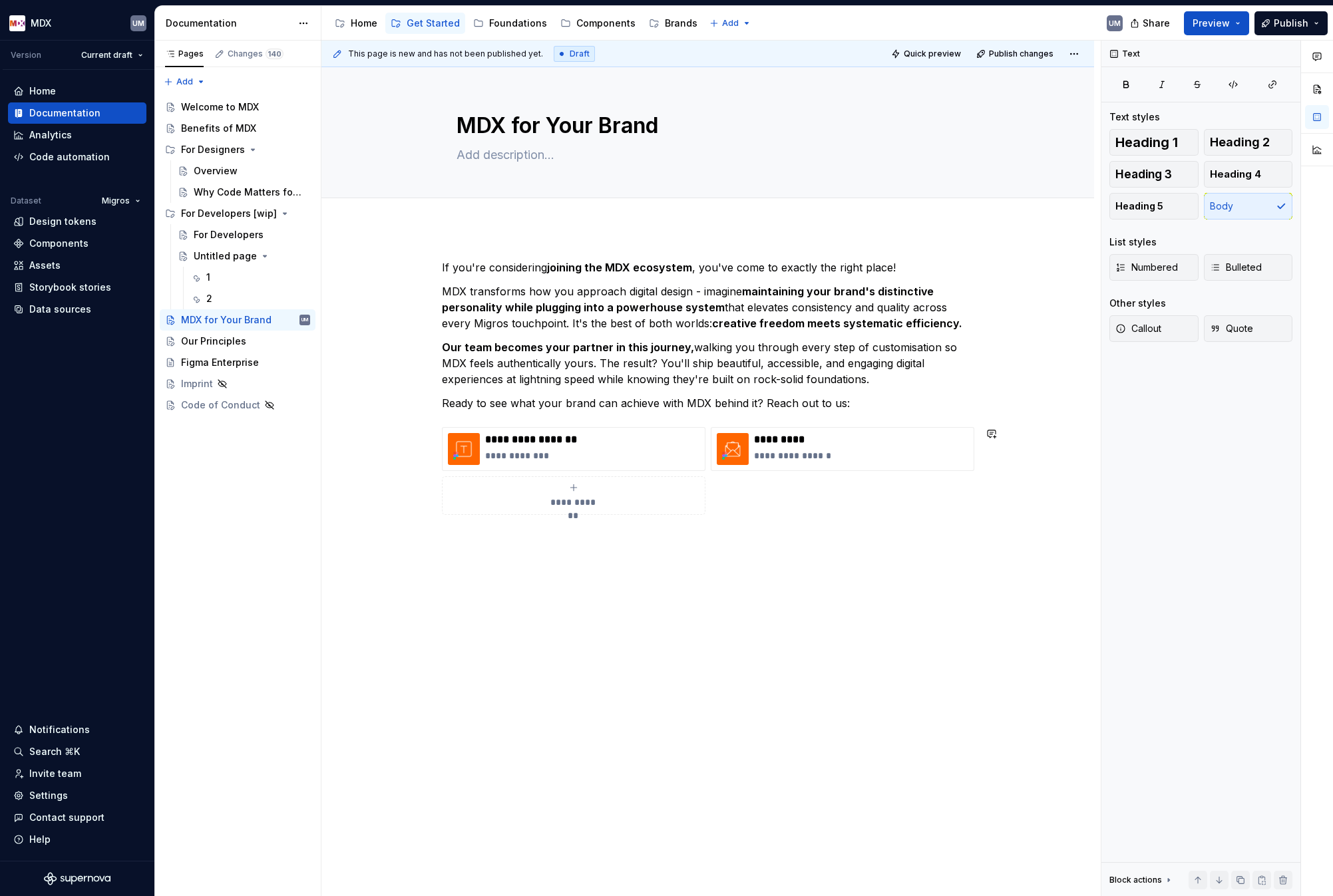
click at [668, 602] on div "**********" at bounding box center [707, 529] width 773 height 604
type textarea "*"
